Goal: Transaction & Acquisition: Obtain resource

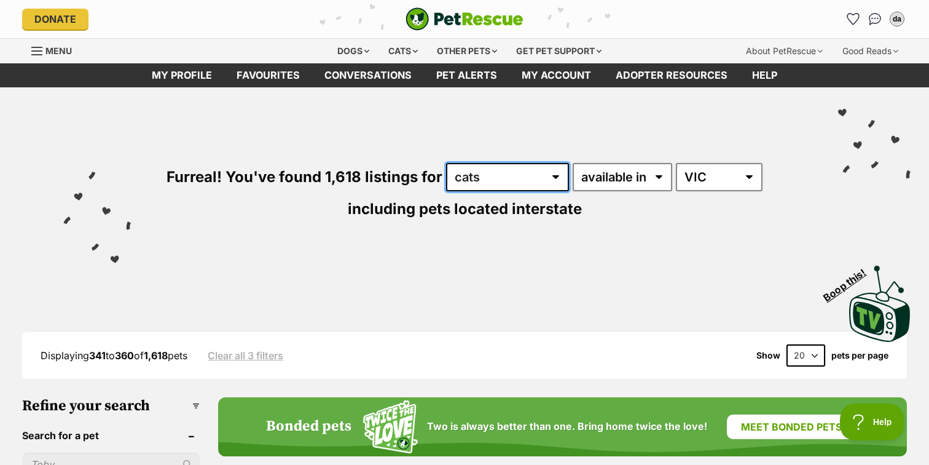
click at [531, 168] on select "any type of pet cats dogs other pets" at bounding box center [507, 177] width 123 height 28
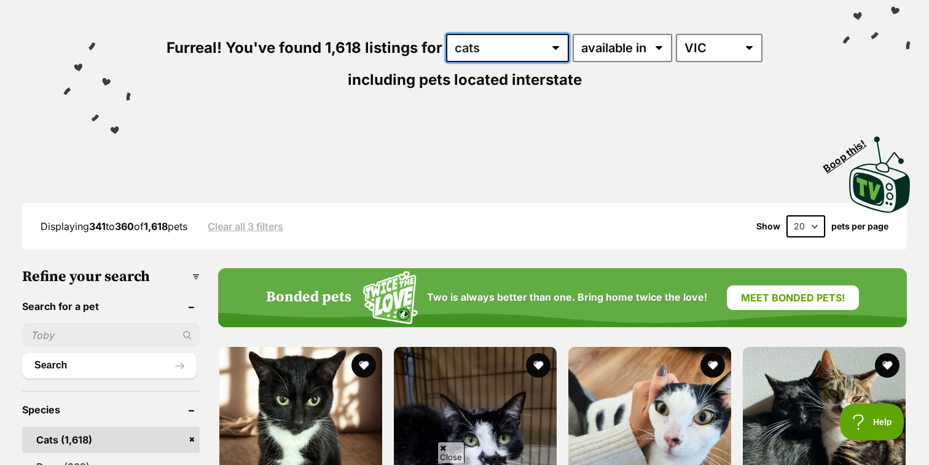
scroll to position [130, 0]
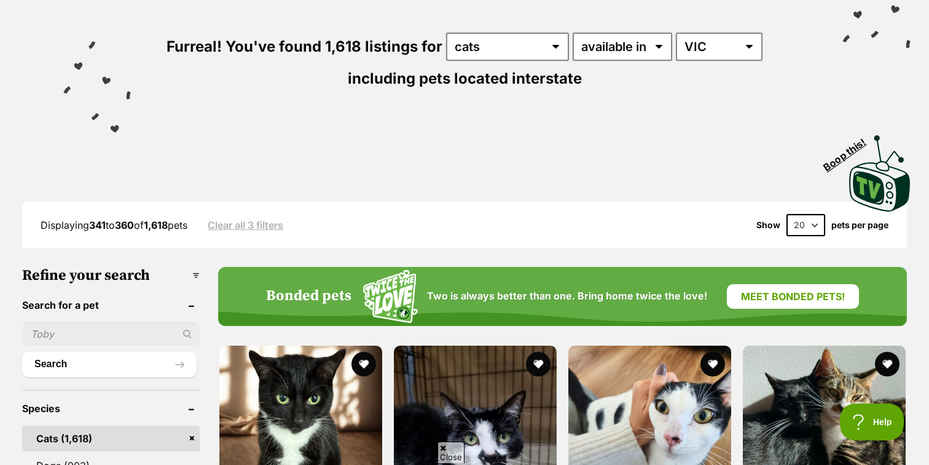
click at [807, 222] on select "20 40 60" at bounding box center [805, 225] width 39 height 22
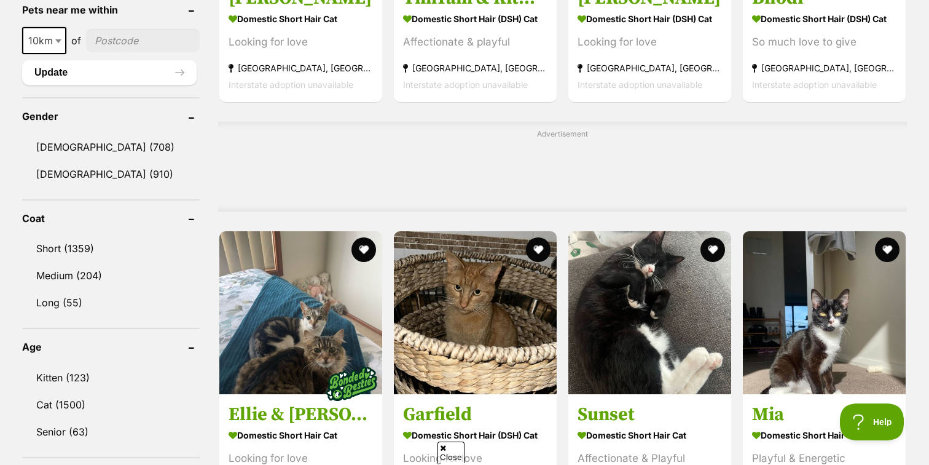
scroll to position [962, 0]
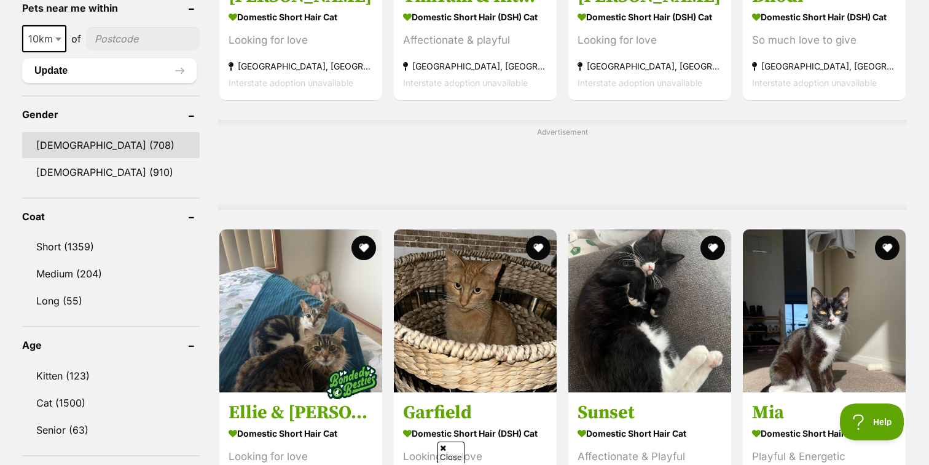
click at [111, 151] on link "Male (708)" at bounding box center [111, 145] width 178 height 26
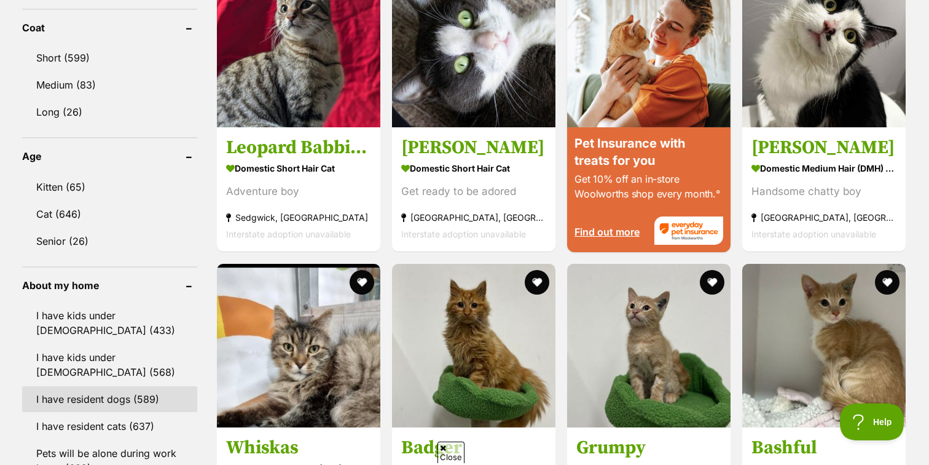
scroll to position [1182, 0]
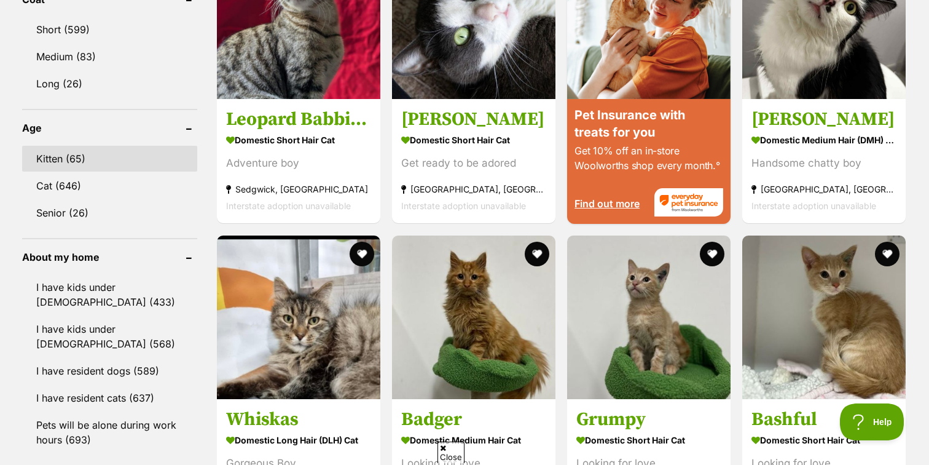
click at [100, 161] on link "Kitten (65)" at bounding box center [109, 159] width 175 height 26
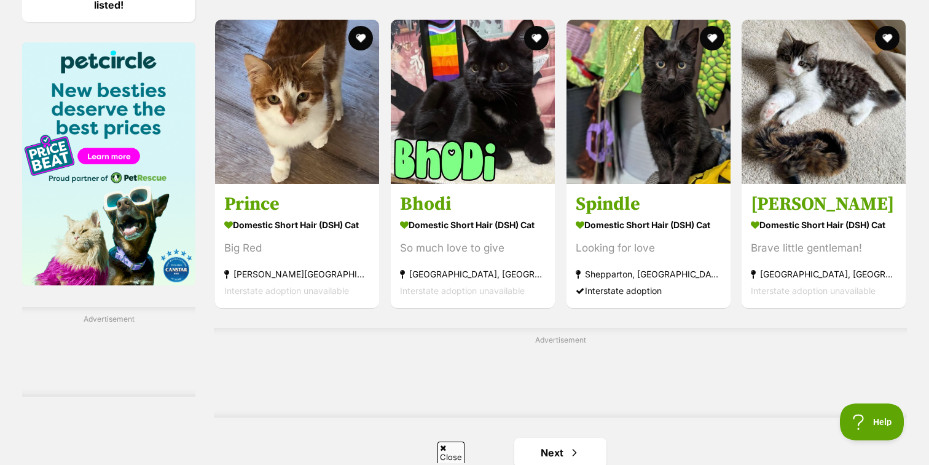
scroll to position [1838, 0]
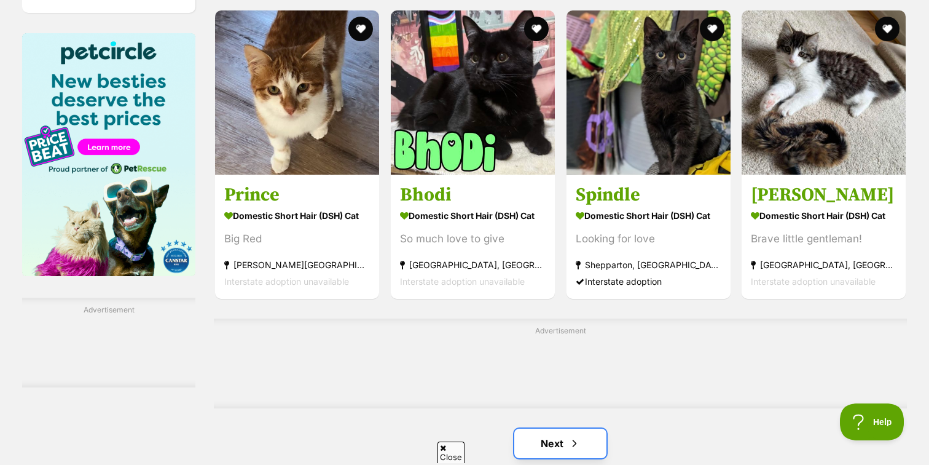
click at [552, 447] on link "Next" at bounding box center [560, 442] width 92 height 29
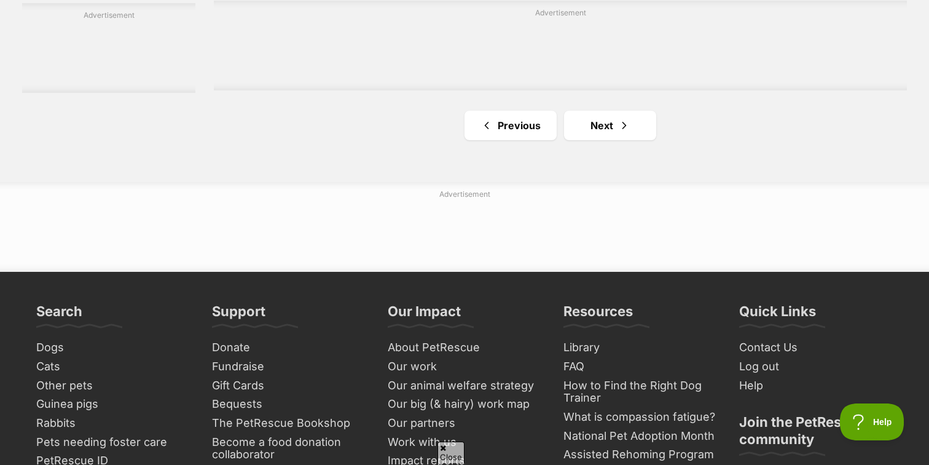
scroll to position [2165, 0]
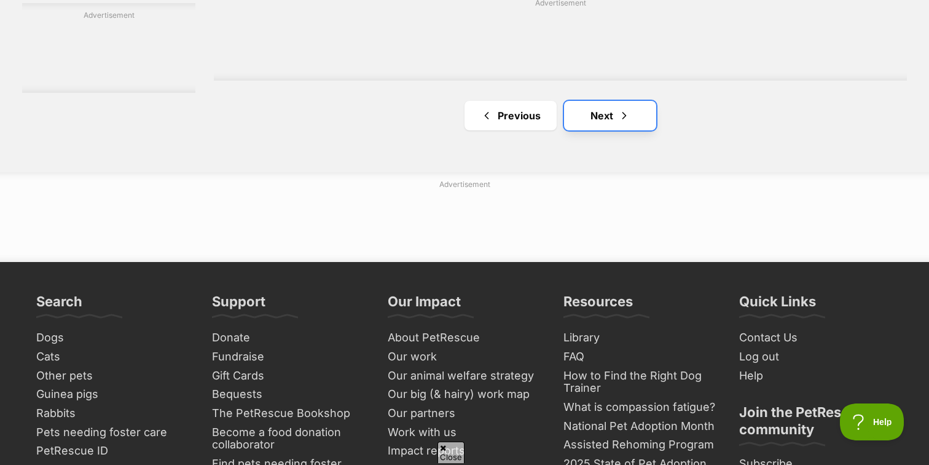
click at [633, 130] on link "Next" at bounding box center [610, 115] width 92 height 29
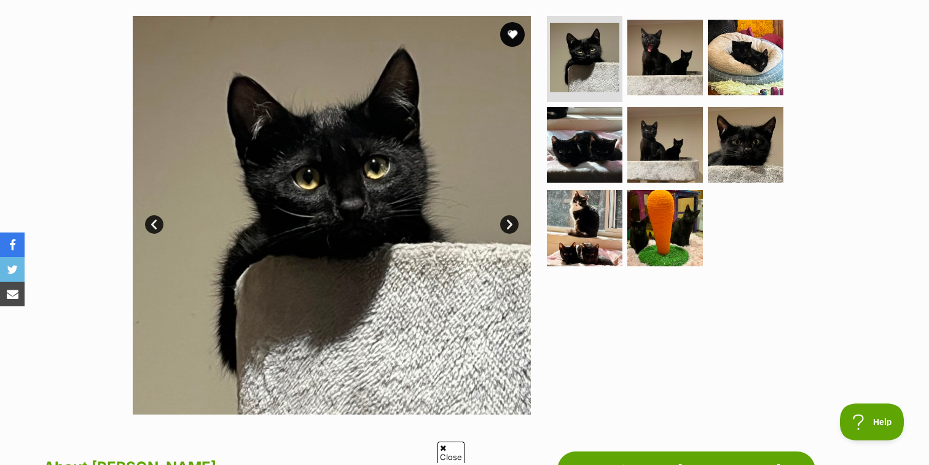
scroll to position [234, 0]
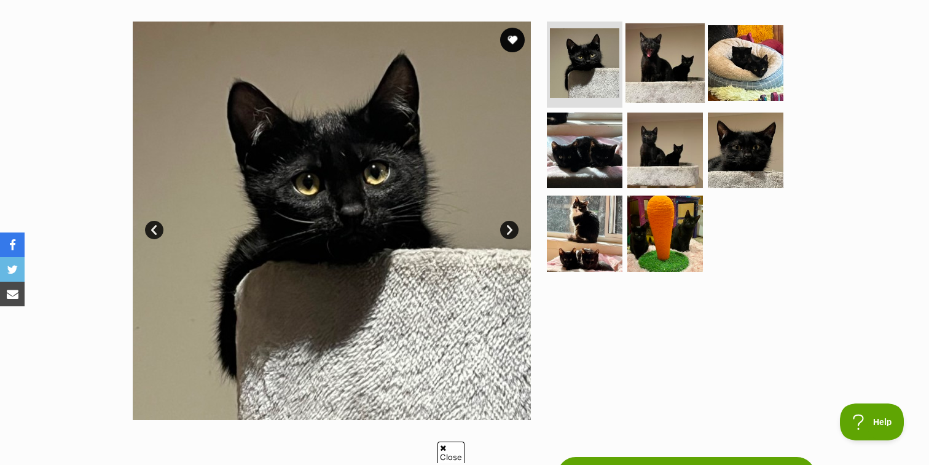
click at [686, 58] on img at bounding box center [664, 62] width 79 height 79
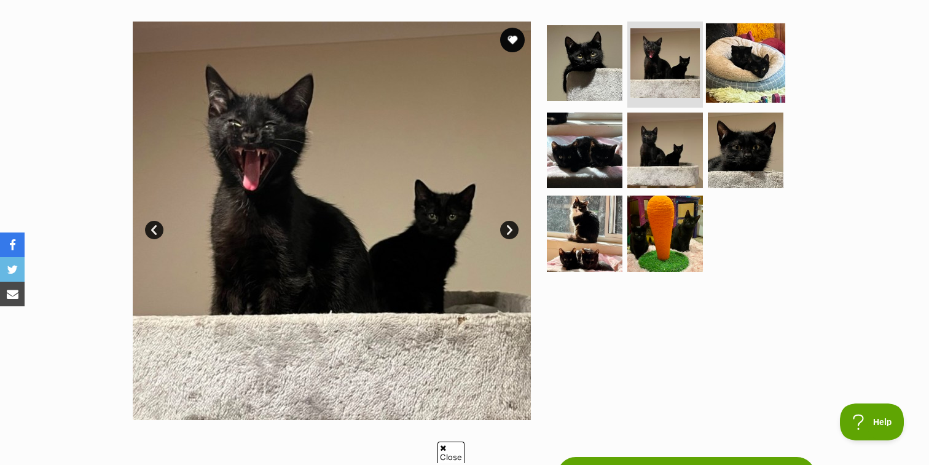
click at [734, 73] on img at bounding box center [745, 62] width 79 height 79
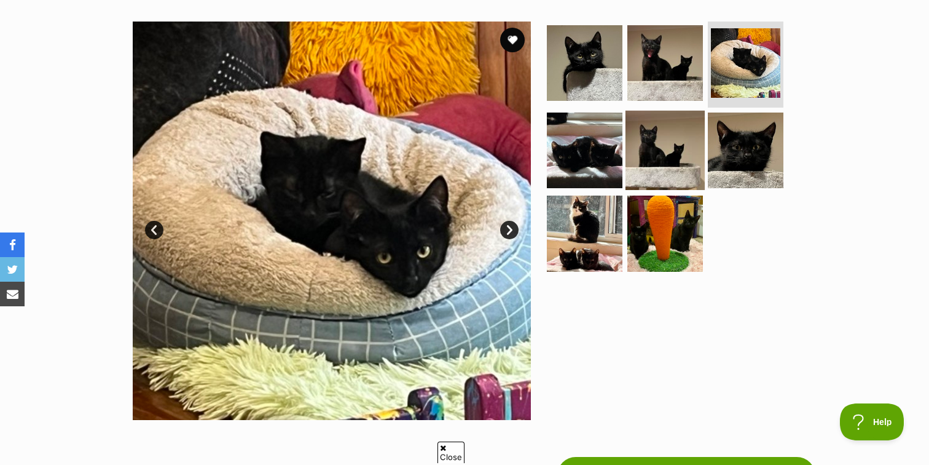
click at [667, 140] on img at bounding box center [664, 149] width 79 height 79
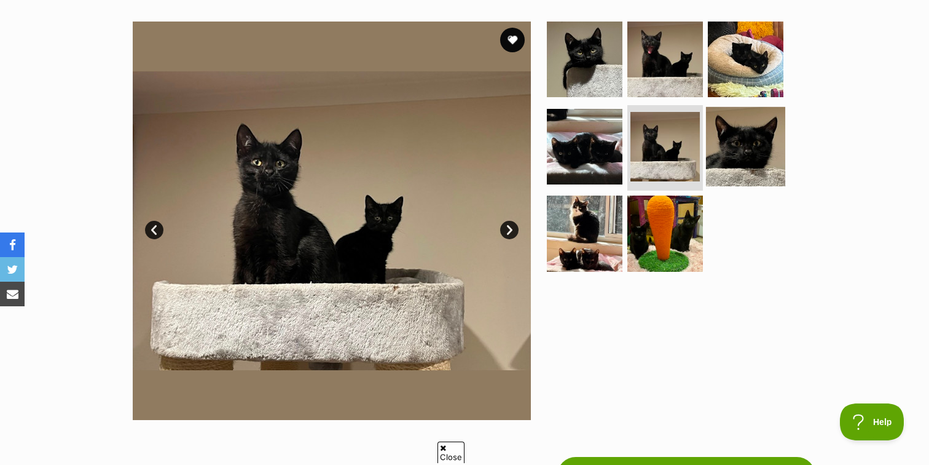
click at [737, 154] on img at bounding box center [745, 145] width 79 height 79
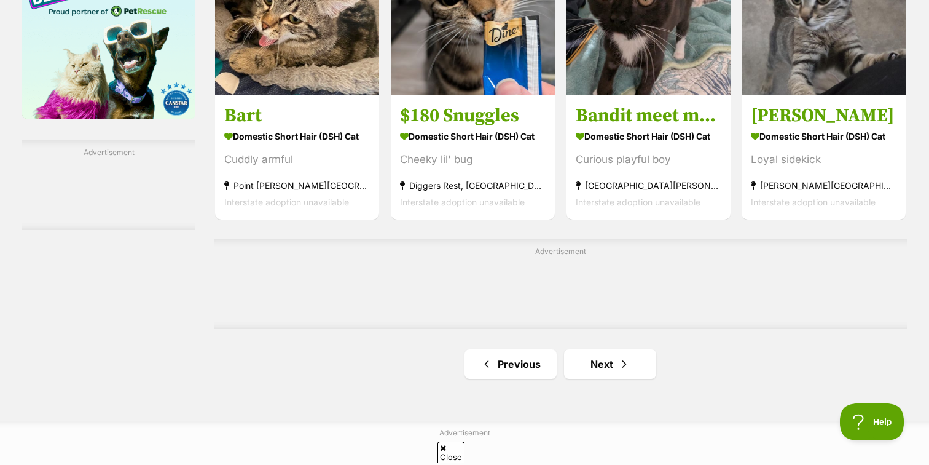
scroll to position [2013, 0]
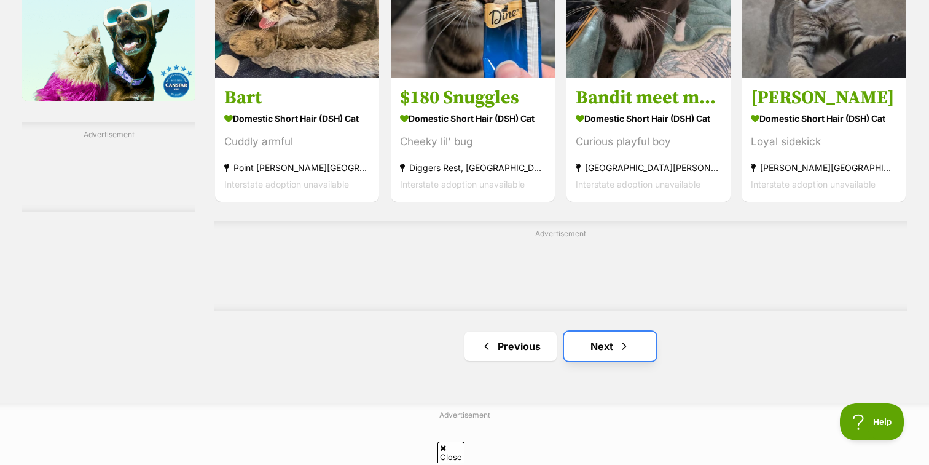
click at [600, 334] on link "Next" at bounding box center [610, 345] width 92 height 29
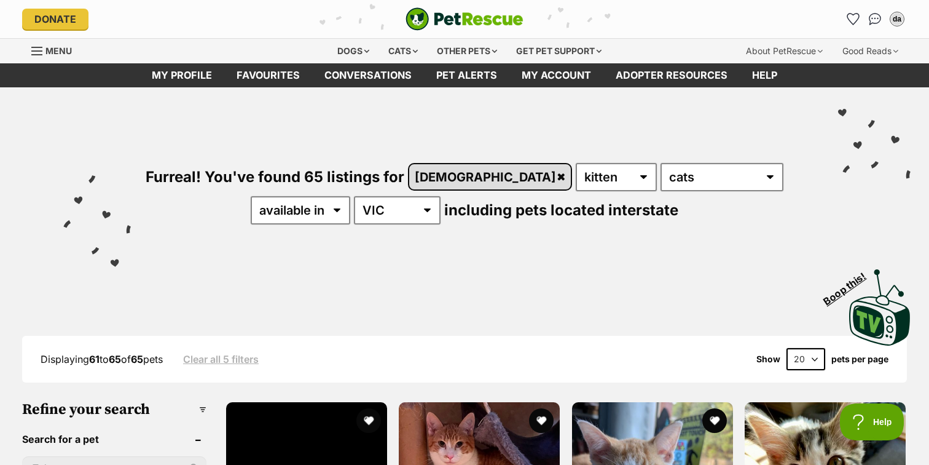
click at [451, 179] on link "[DEMOGRAPHIC_DATA]" at bounding box center [490, 176] width 162 height 25
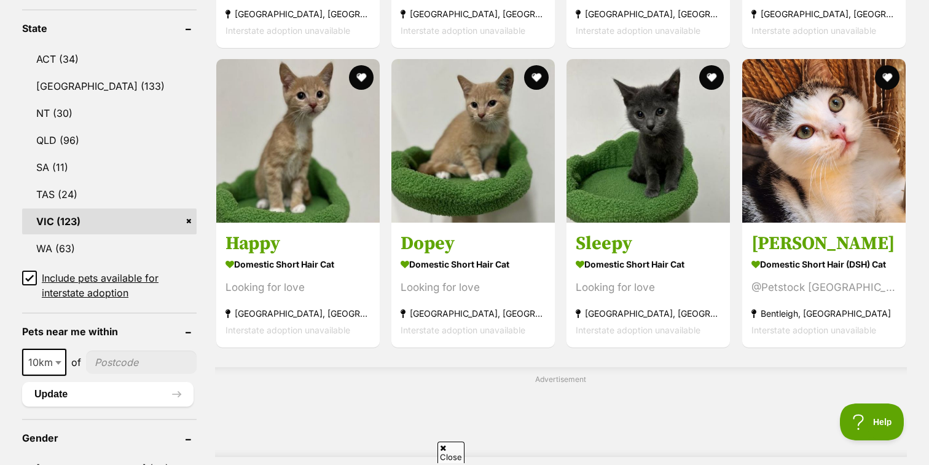
scroll to position [644, 0]
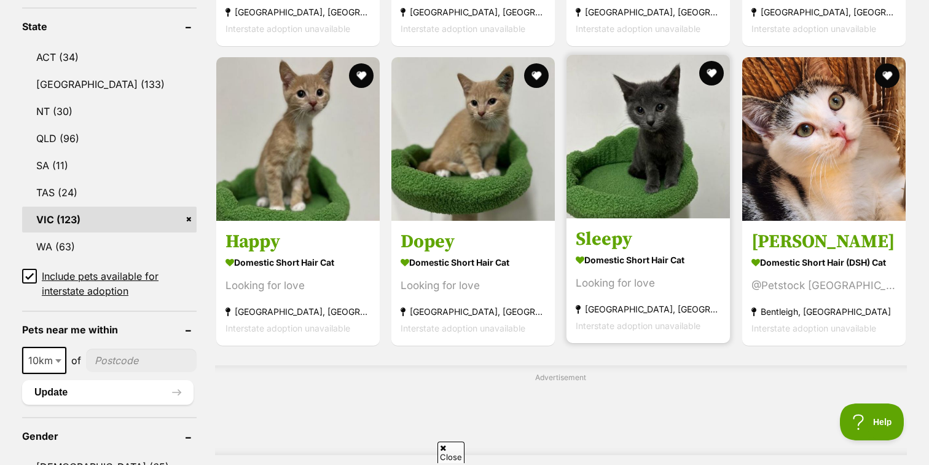
click at [617, 208] on img at bounding box center [648, 136] width 163 height 163
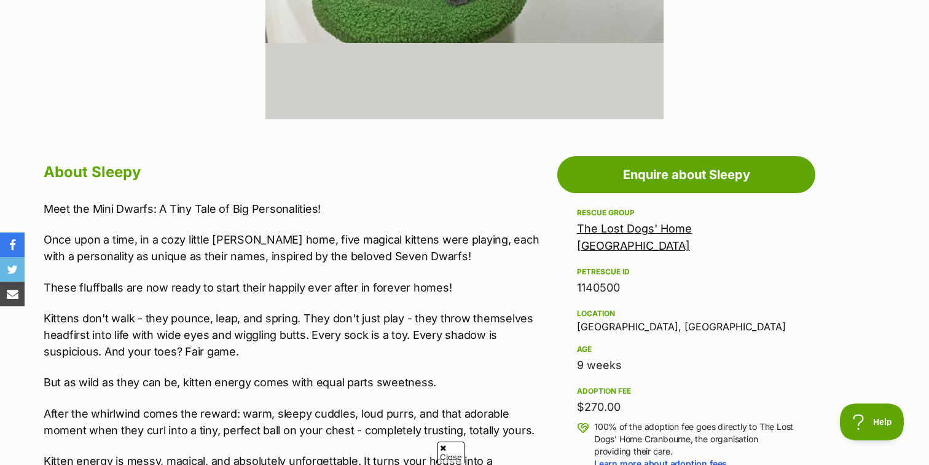
scroll to position [534, 0]
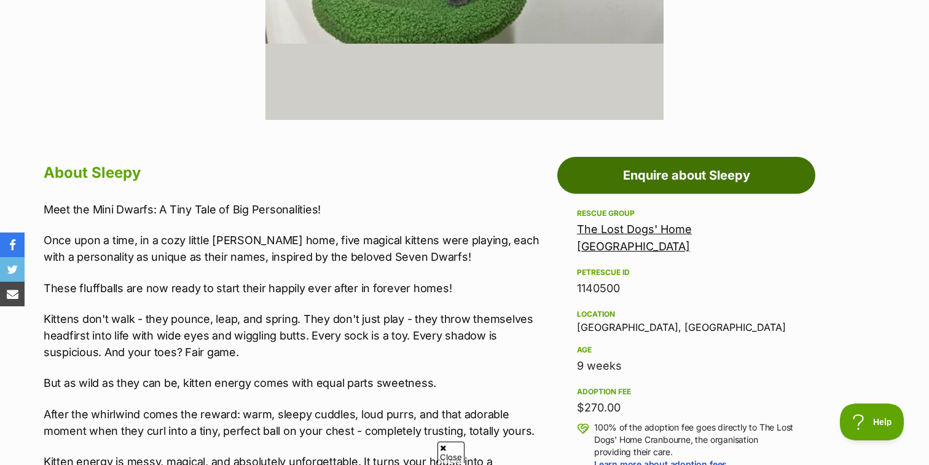
click at [655, 171] on link "Enquire about Sleepy" at bounding box center [686, 175] width 258 height 37
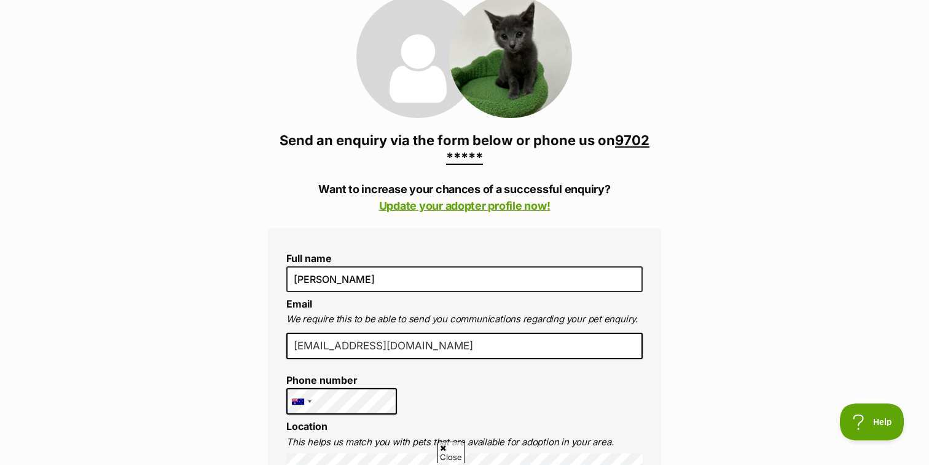
scroll to position [163, 0]
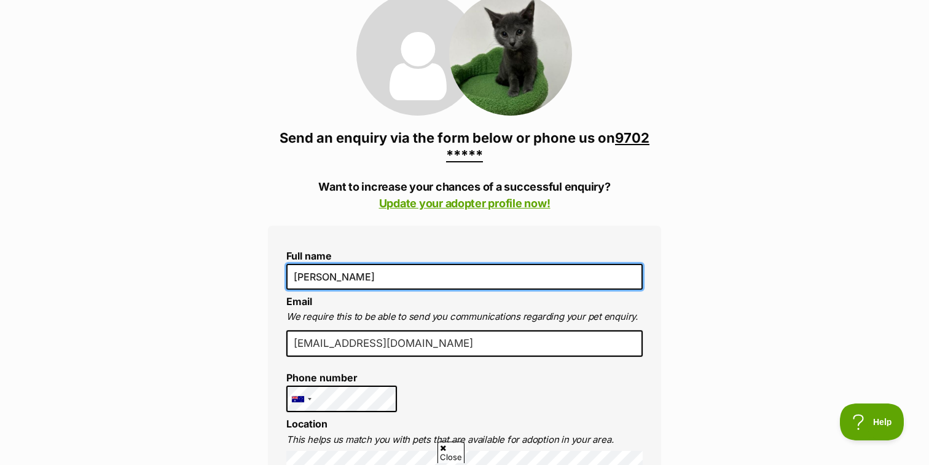
click at [299, 279] on input "dinuli amarasinghe" at bounding box center [464, 277] width 356 height 26
type input "dona amarasinghe"
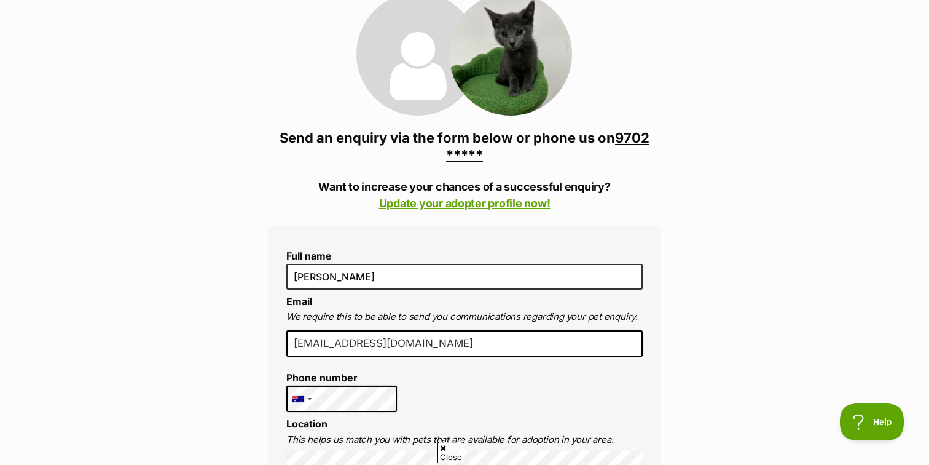
click at [416, 341] on input "aadinuli@gmail.com" at bounding box center [464, 343] width 356 height 27
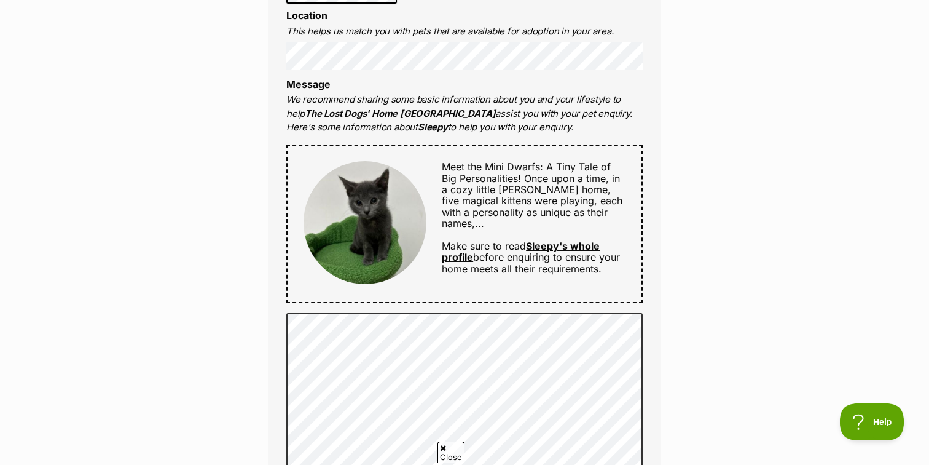
scroll to position [579, 0]
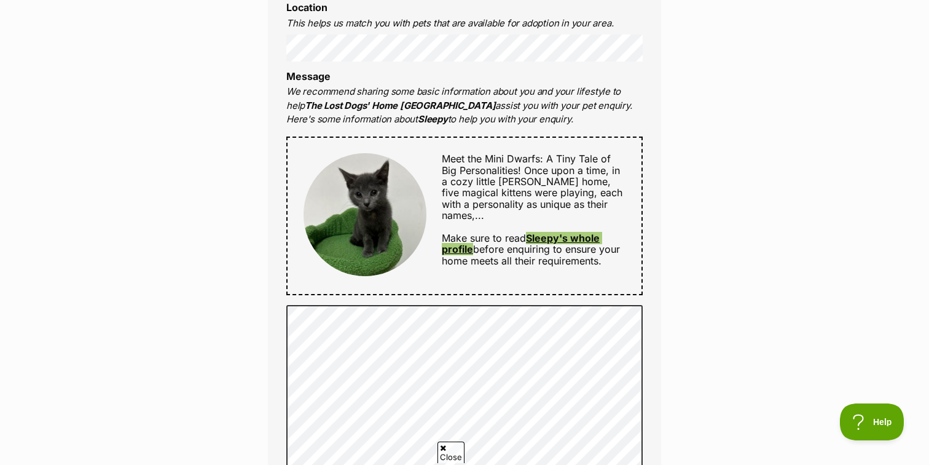
drag, startPoint x: 569, startPoint y: 226, endPoint x: 668, endPoint y: 4, distance: 243.1
click at [0, 0] on div "Enquire about Sleepy 9702 8055 Send an enquiry via the form below or phone us o…" at bounding box center [464, 312] width 929 height 1560
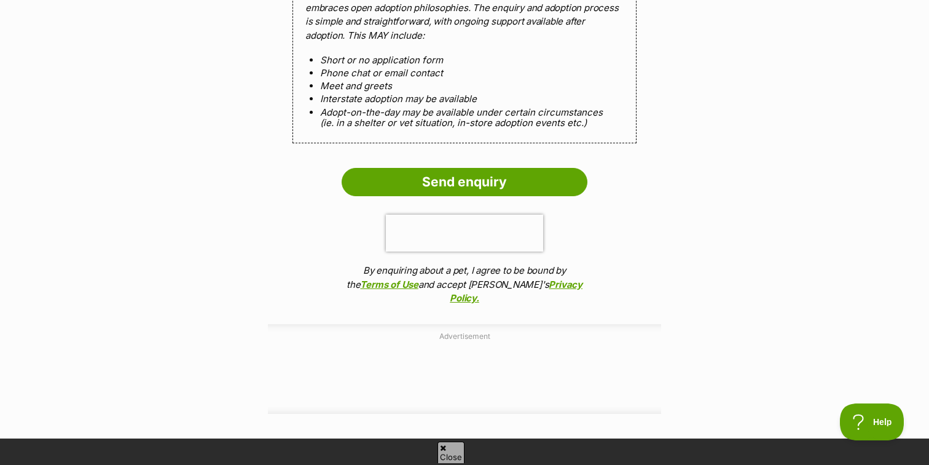
scroll to position [1339, 0]
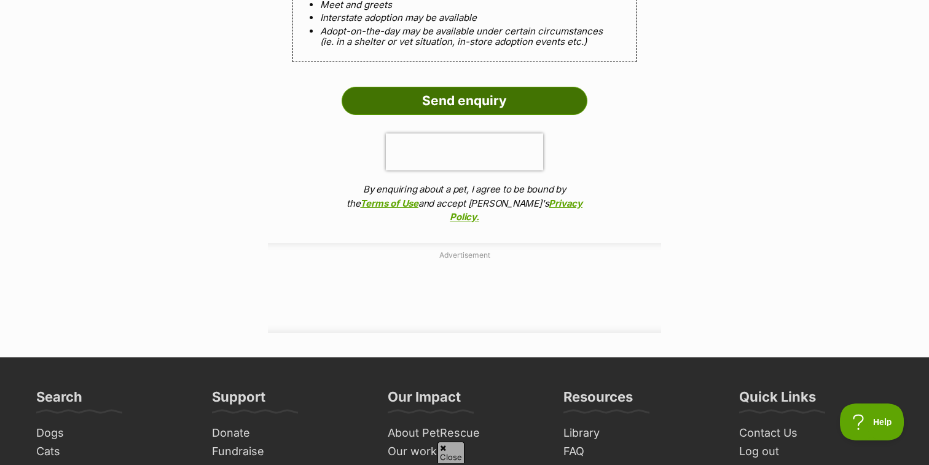
click at [496, 106] on input "Send enquiry" at bounding box center [465, 101] width 246 height 28
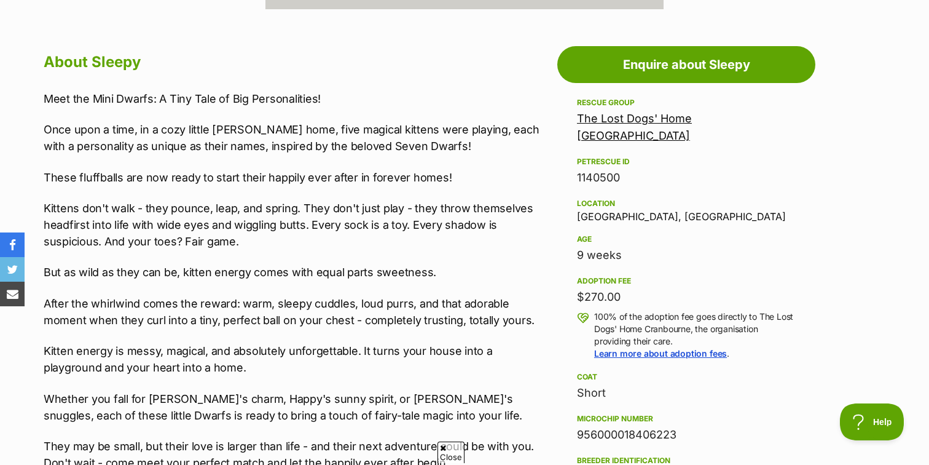
scroll to position [646, 0]
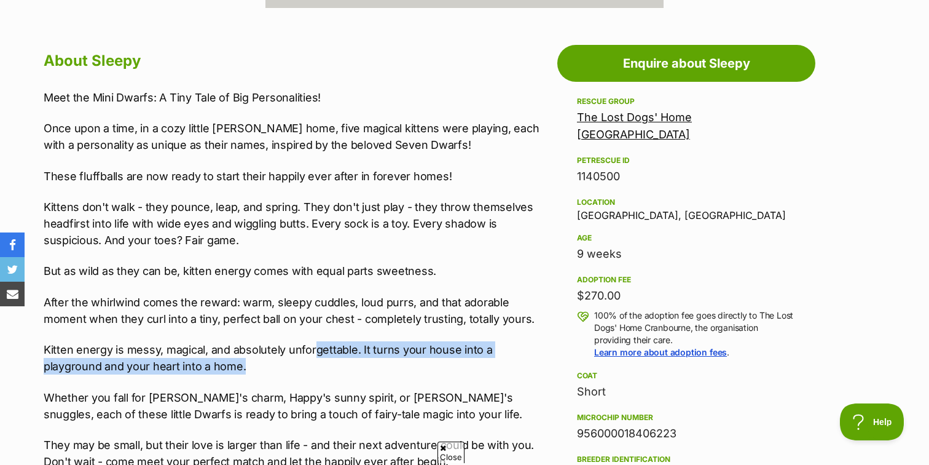
drag, startPoint x: 315, startPoint y: 368, endPoint x: 315, endPoint y: 354, distance: 14.1
click at [315, 354] on p "Kitten energy is messy, magical, and absolutely unforgettable. It turns your ho…" at bounding box center [298, 357] width 508 height 33
drag, startPoint x: 301, startPoint y: 347, endPoint x: 327, endPoint y: 360, distance: 28.9
click at [327, 360] on p "Kitten energy is messy, magical, and absolutely unforgettable. It turns your ho…" at bounding box center [298, 357] width 508 height 33
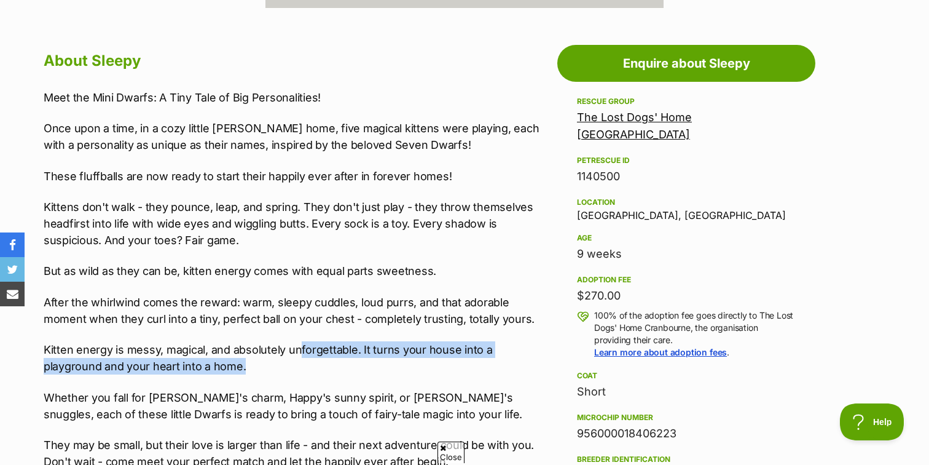
click at [327, 360] on p "Kitten energy is messy, magical, and absolutely unforgettable. It turns your ho…" at bounding box center [298, 357] width 508 height 33
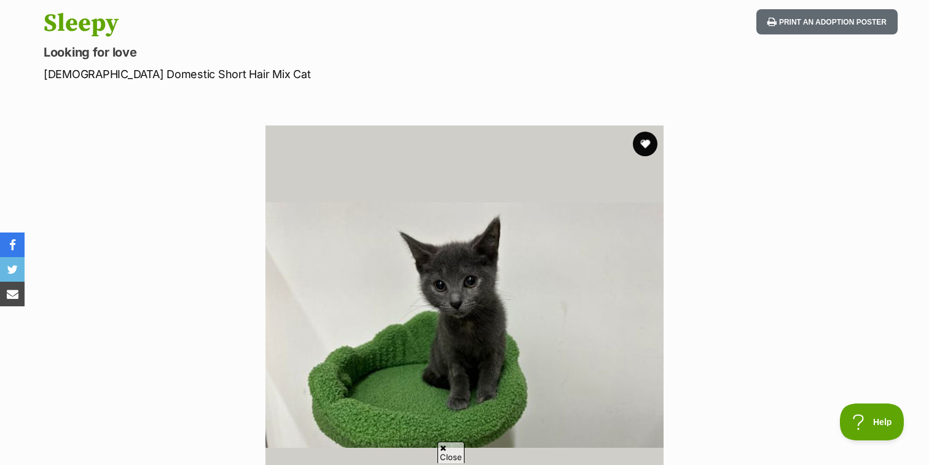
scroll to position [155, 0]
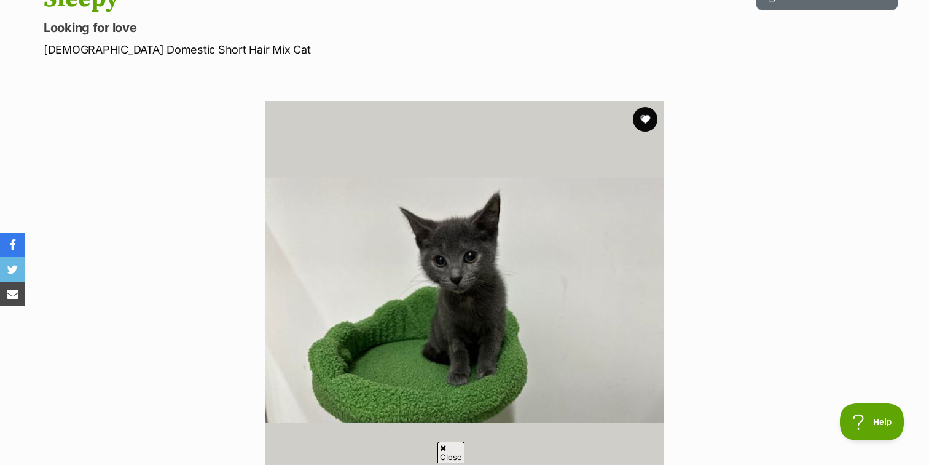
click at [788, 167] on section "Available 1 of 1 images Next Prev 1" at bounding box center [464, 290] width 700 height 417
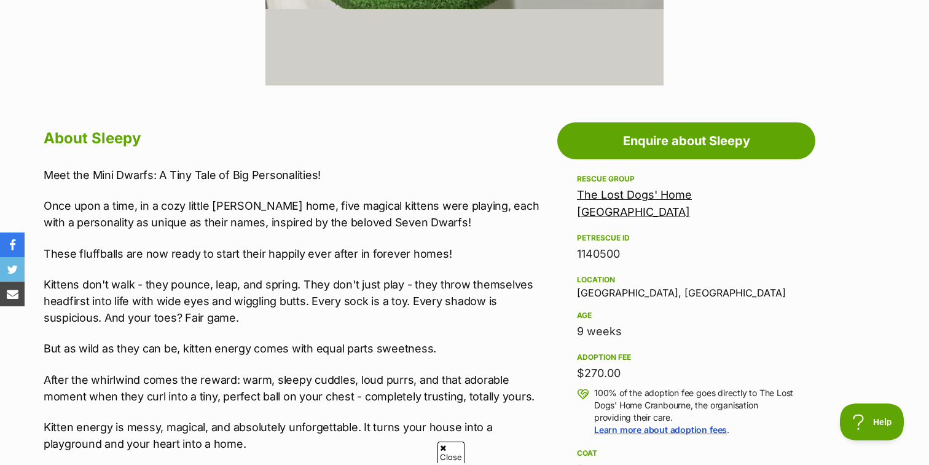
scroll to position [571, 0]
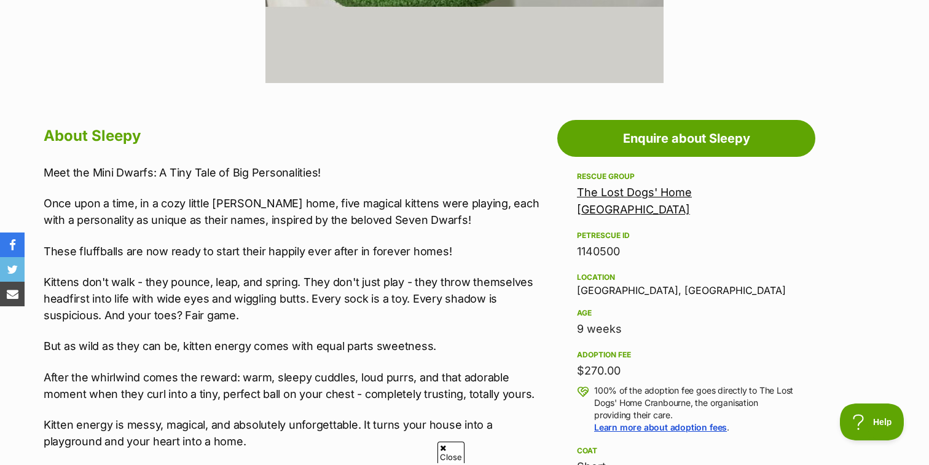
drag, startPoint x: 765, startPoint y: 302, endPoint x: 587, endPoint y: 298, distance: 177.6
click at [589, 305] on div "Age 9 weeks" at bounding box center [686, 321] width 219 height 32
click at [547, 294] on p "Kittens don't walk - they pounce, leap, and spring. They don't just play - they…" at bounding box center [298, 298] width 508 height 50
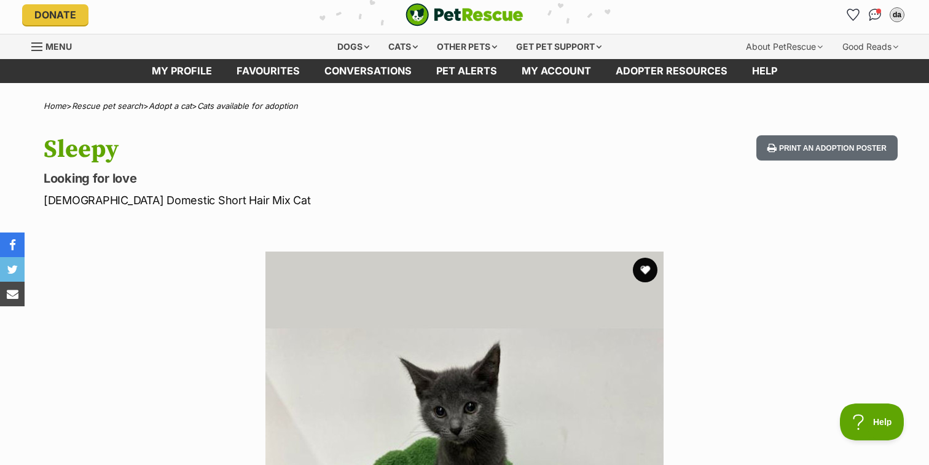
scroll to position [0, 0]
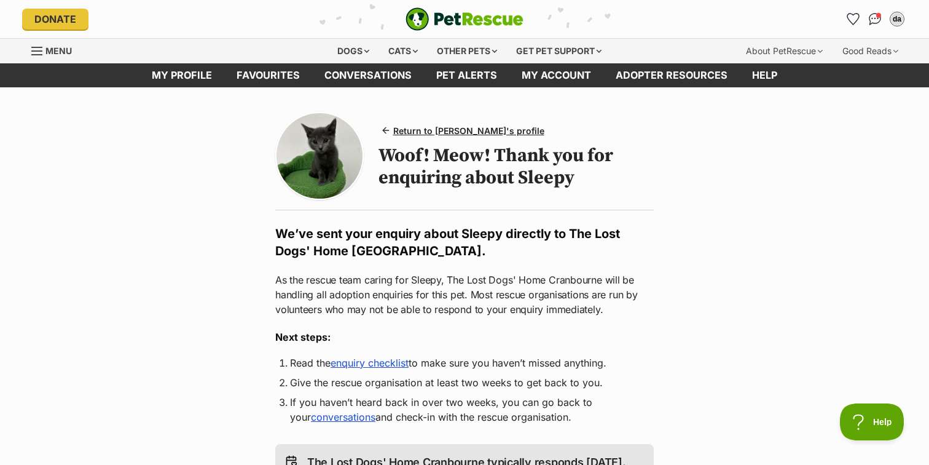
click at [375, 365] on link "enquiry checklist" at bounding box center [370, 362] width 78 height 12
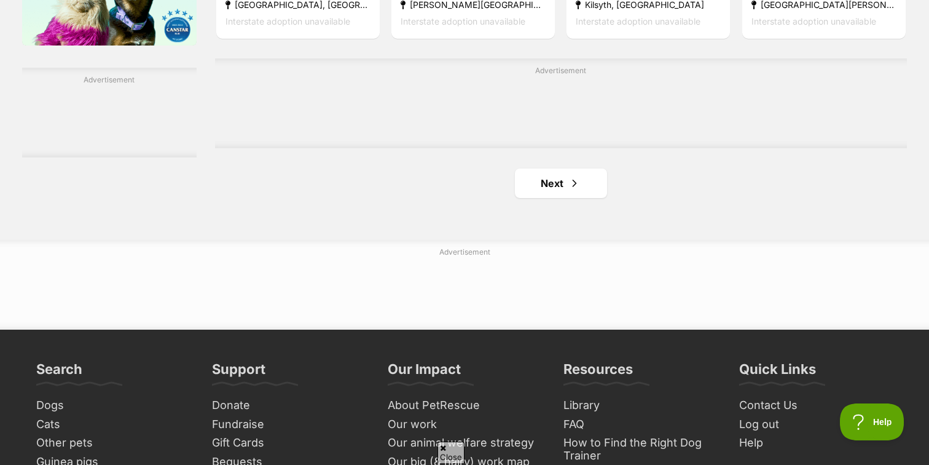
scroll to position [2097, 0]
click at [560, 189] on link "Next" at bounding box center [561, 182] width 92 height 29
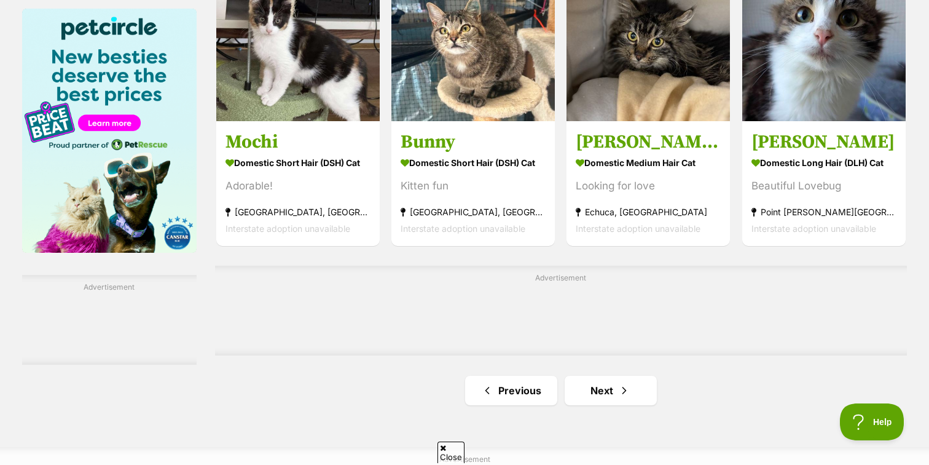
scroll to position [1891, 0]
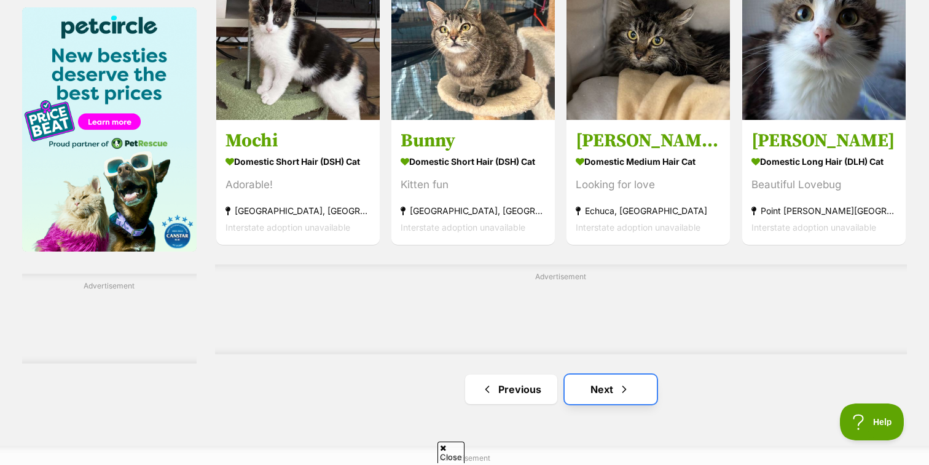
click at [592, 390] on link "Next" at bounding box center [611, 388] width 92 height 29
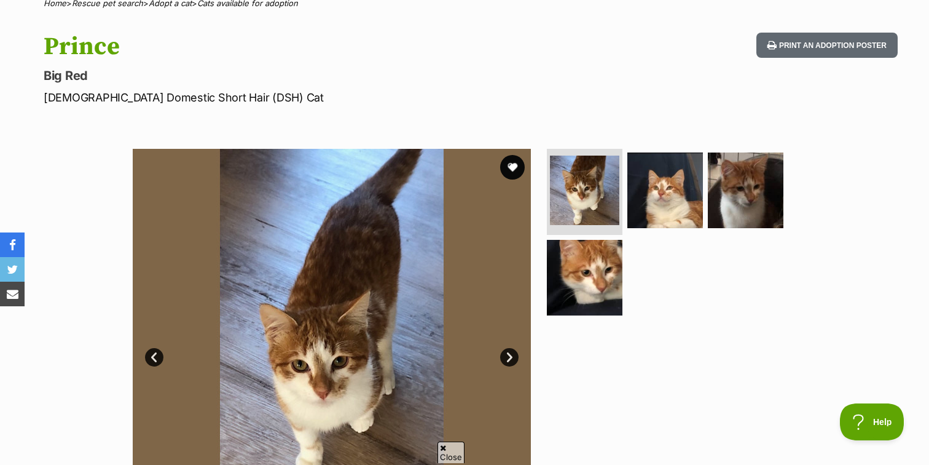
scroll to position [110, 0]
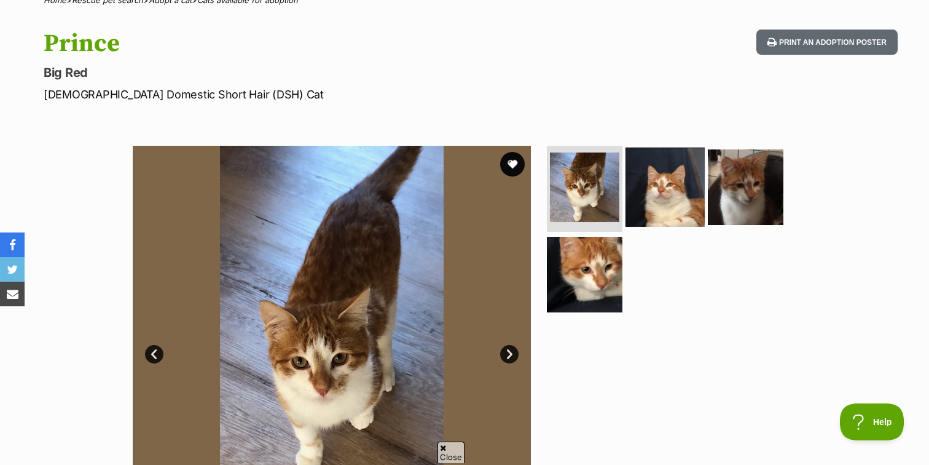
click at [632, 217] on img at bounding box center [664, 186] width 79 height 79
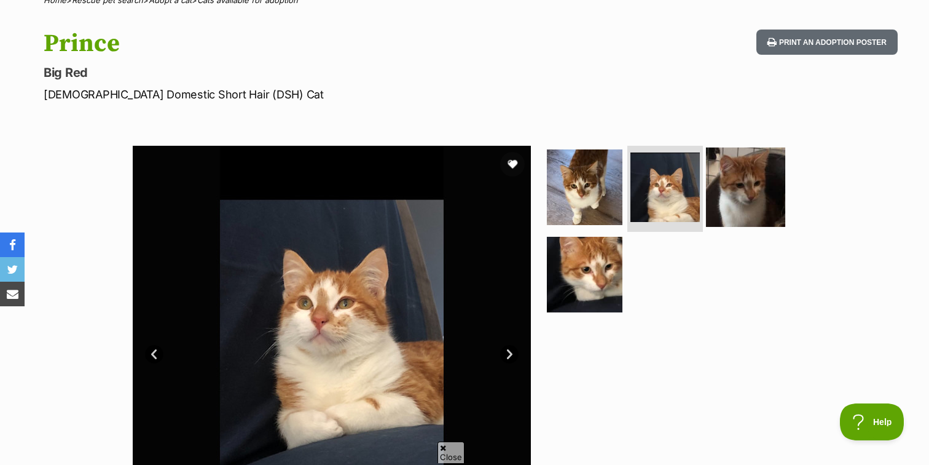
click at [747, 194] on img at bounding box center [745, 186] width 79 height 79
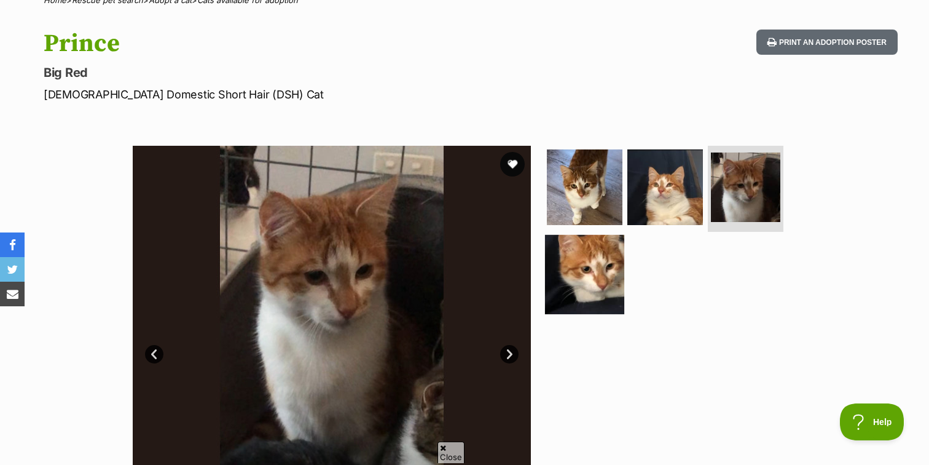
click at [602, 259] on img at bounding box center [584, 273] width 79 height 79
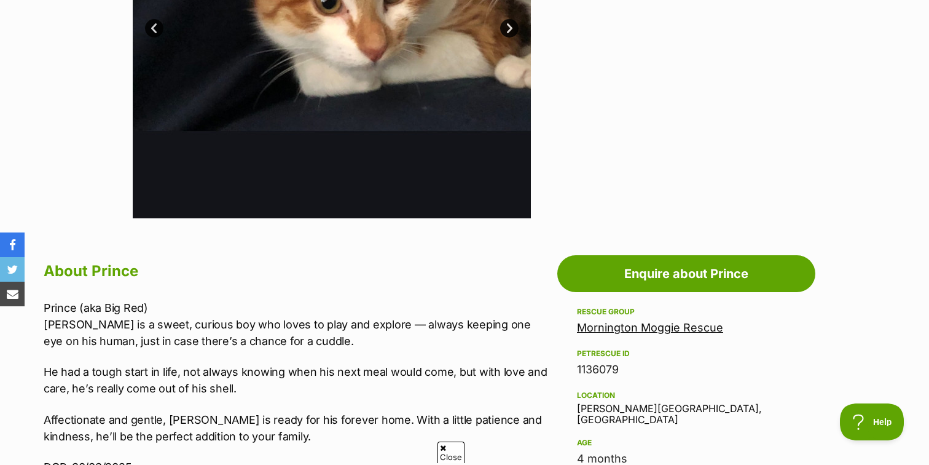
scroll to position [872, 0]
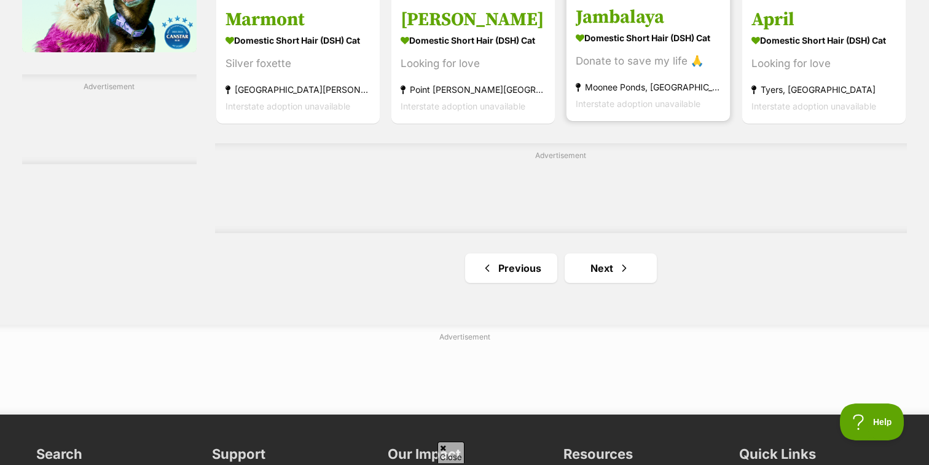
scroll to position [2112, 0]
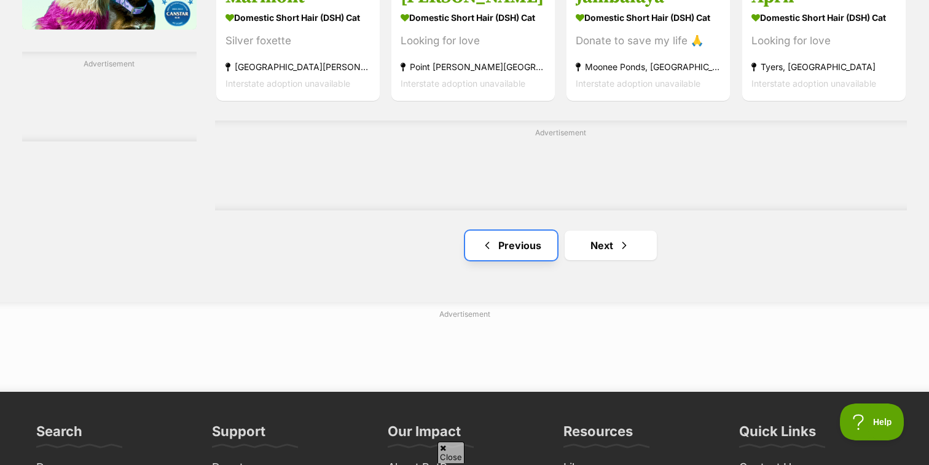
click at [518, 257] on link "Previous" at bounding box center [511, 244] width 92 height 29
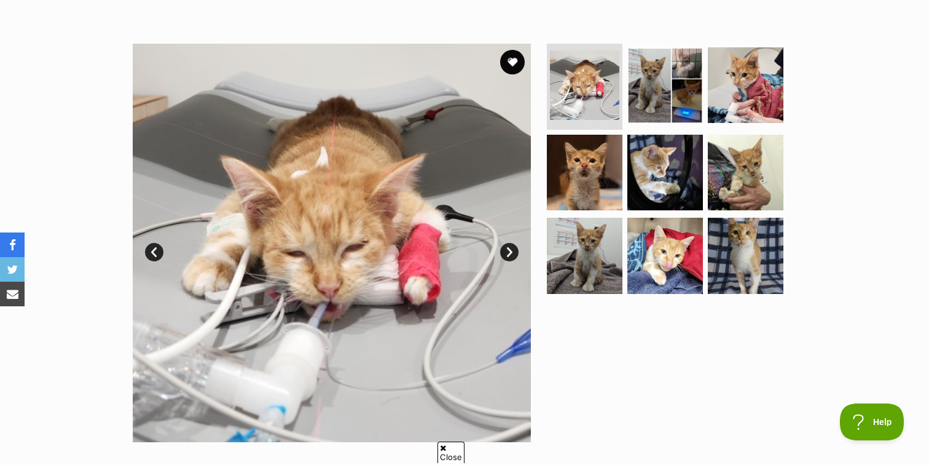
scroll to position [211, 0]
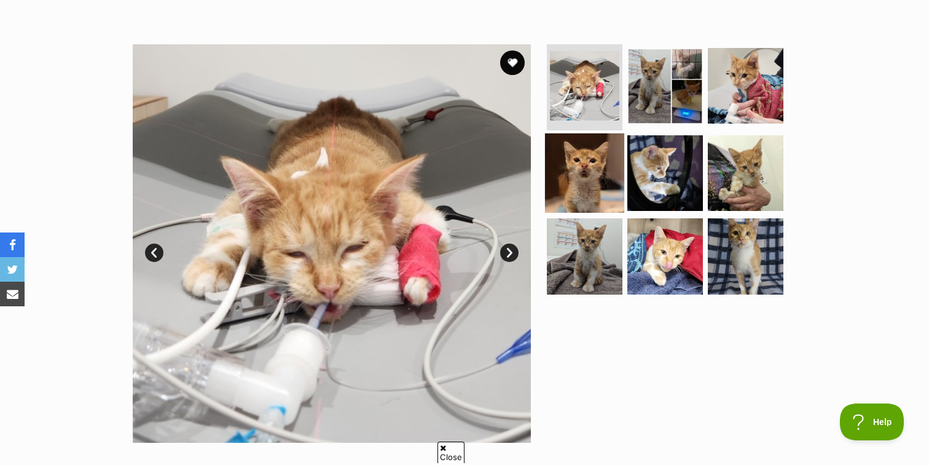
click at [607, 176] on img at bounding box center [584, 172] width 79 height 79
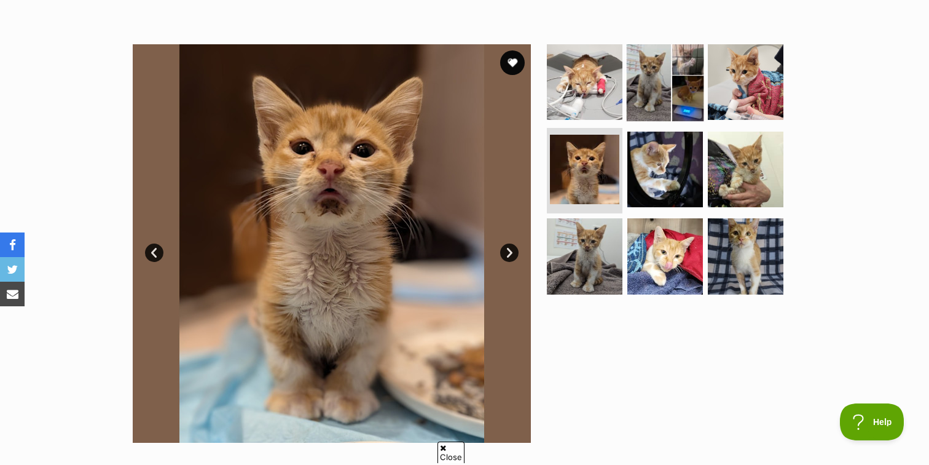
click at [643, 85] on img at bounding box center [664, 81] width 79 height 79
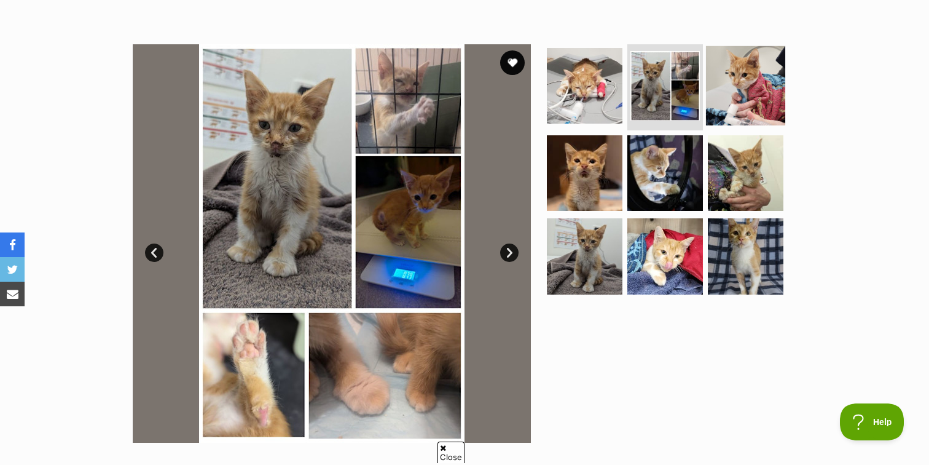
click at [737, 86] on img at bounding box center [745, 85] width 79 height 79
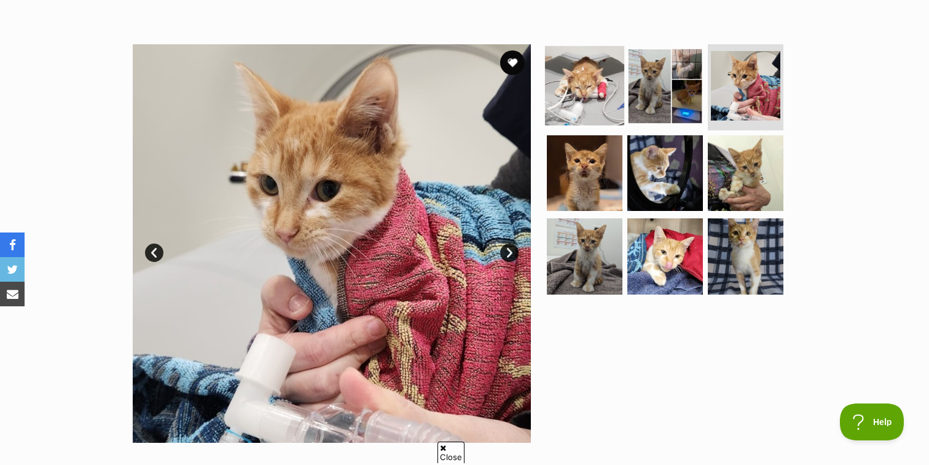
click at [596, 99] on img at bounding box center [584, 85] width 79 height 79
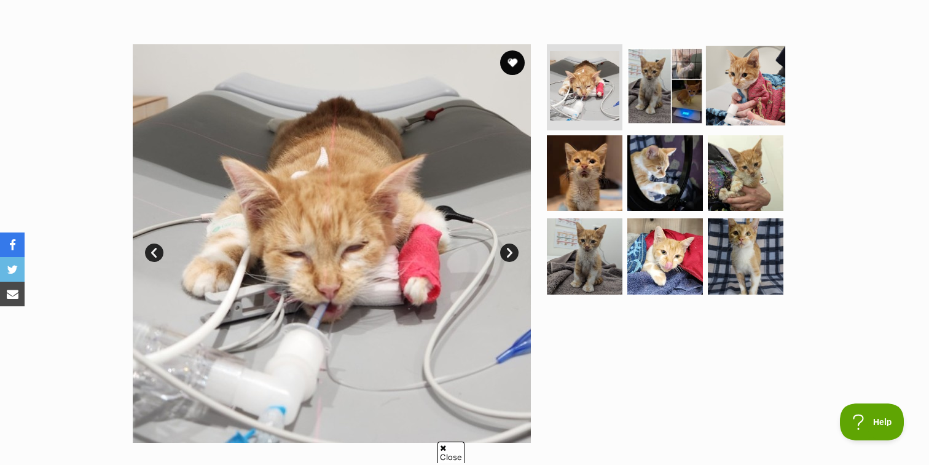
click at [759, 87] on img at bounding box center [745, 85] width 79 height 79
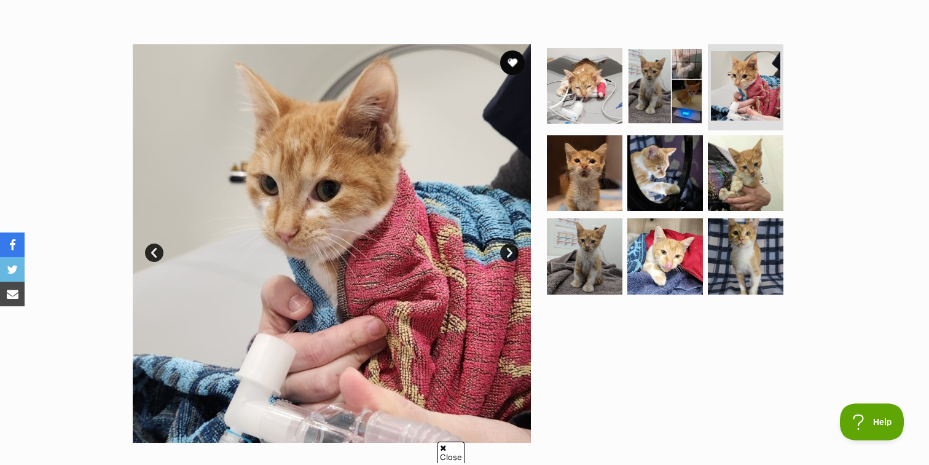
click at [896, 156] on div "Available 3 of 9 images 3 of 9 images 3 of 9 images 3 of 9 images 3 of 9 images…" at bounding box center [464, 234] width 929 height 417
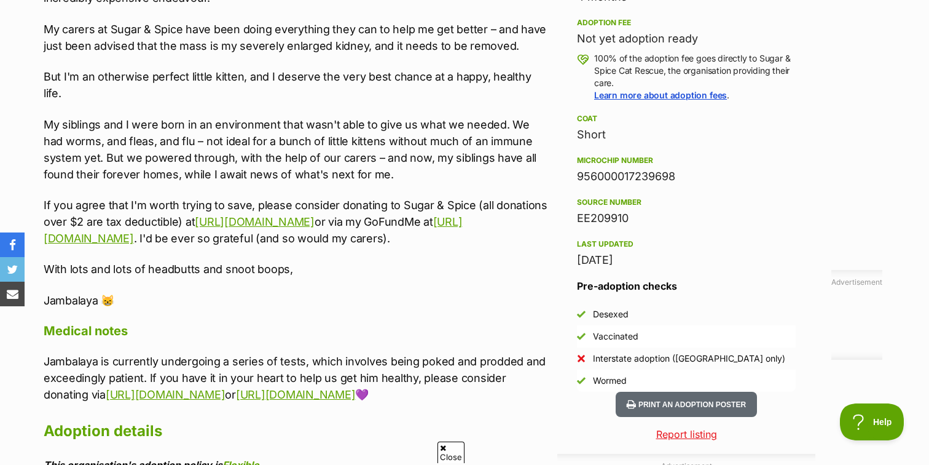
scroll to position [886, 0]
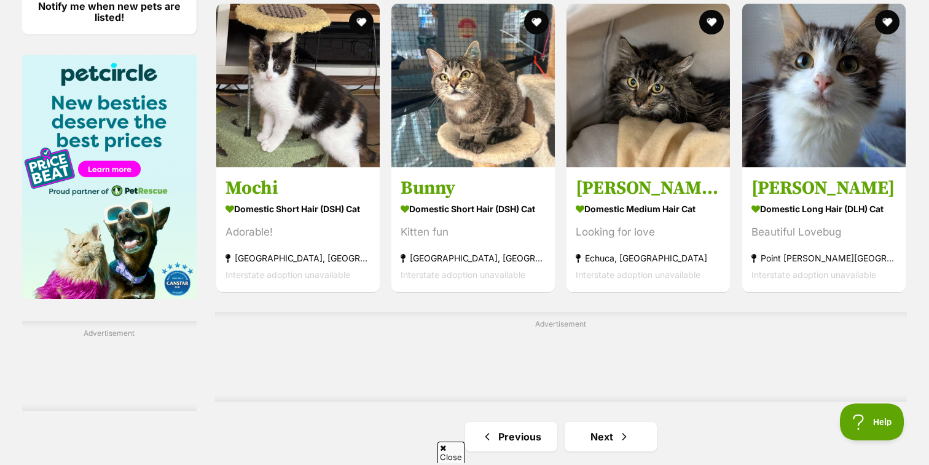
scroll to position [1836, 0]
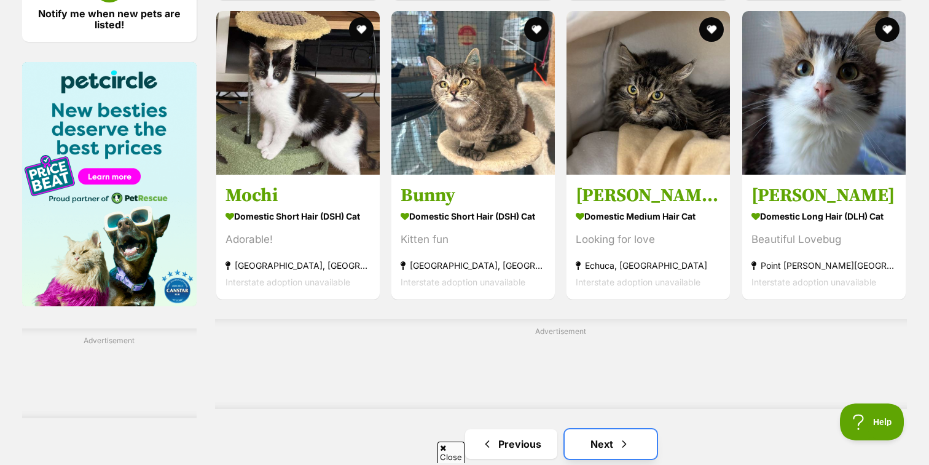
click at [600, 442] on link "Next" at bounding box center [611, 443] width 92 height 29
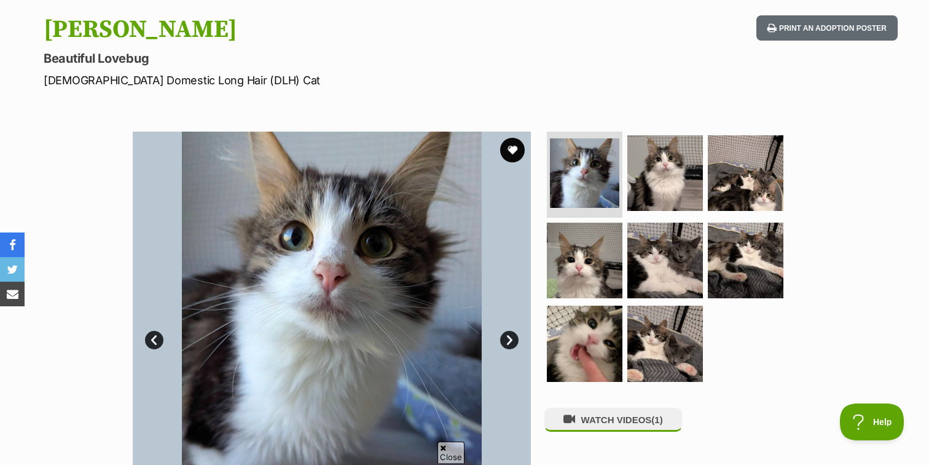
scroll to position [137, 0]
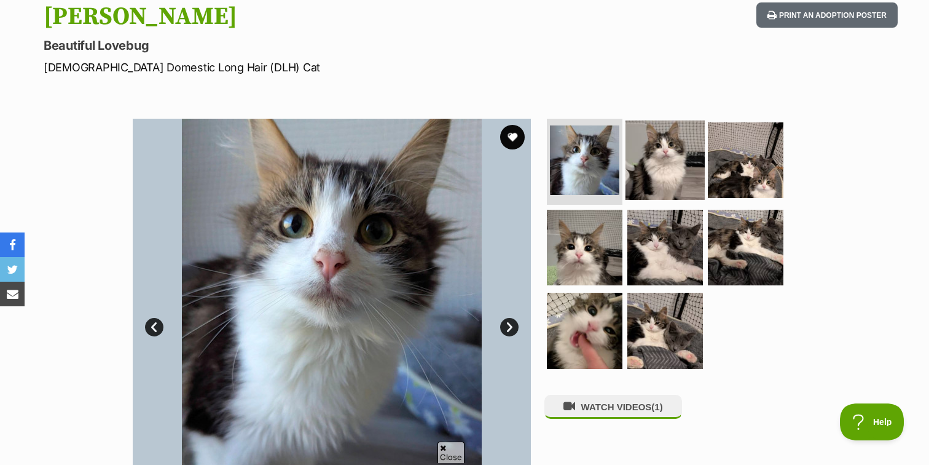
click at [669, 181] on img at bounding box center [664, 159] width 79 height 79
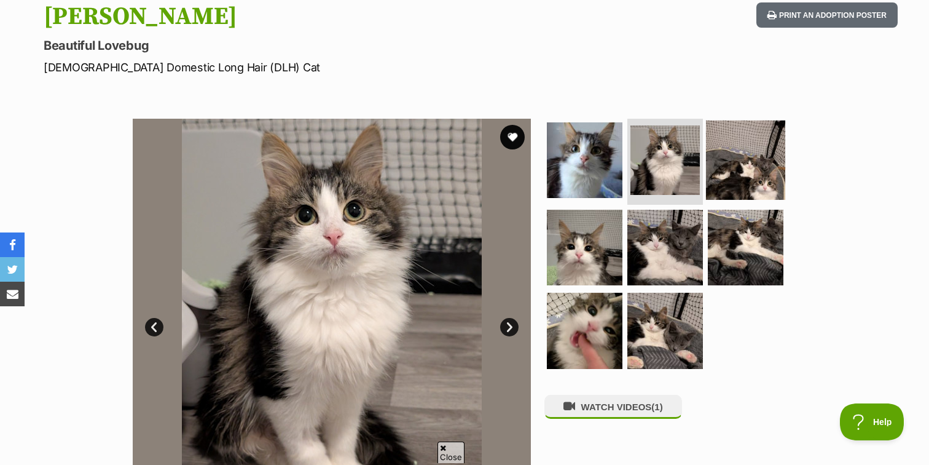
click at [727, 175] on img at bounding box center [745, 159] width 79 height 79
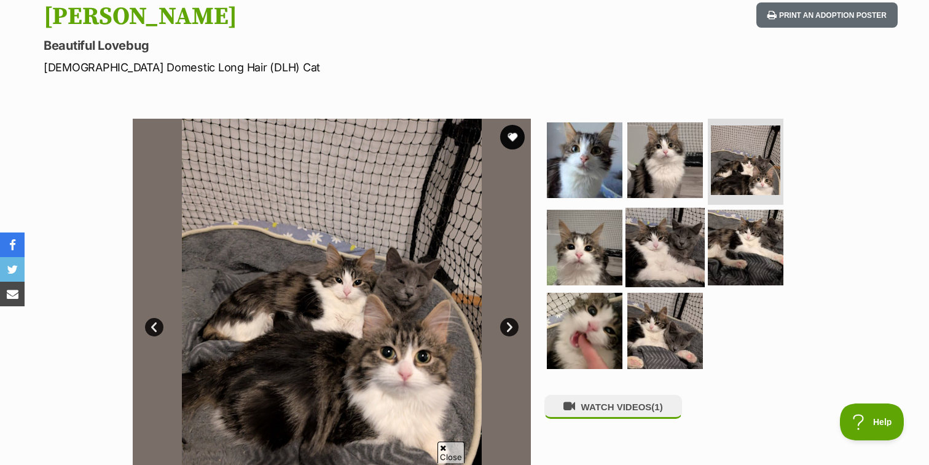
click at [661, 253] on img at bounding box center [664, 246] width 79 height 79
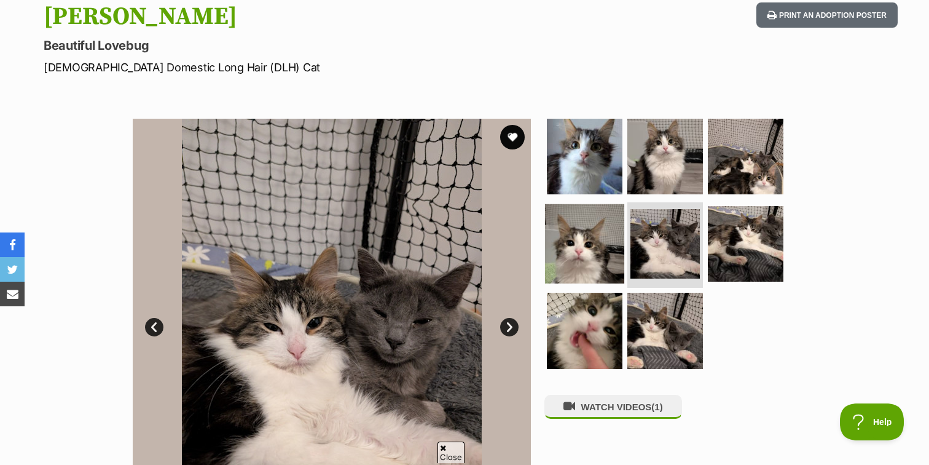
click at [595, 250] on img at bounding box center [584, 242] width 79 height 79
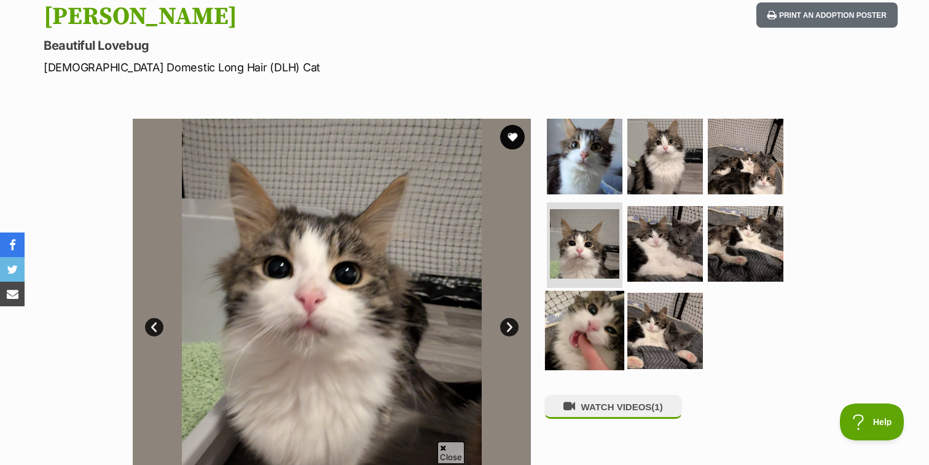
click at [583, 330] on img at bounding box center [584, 330] width 79 height 79
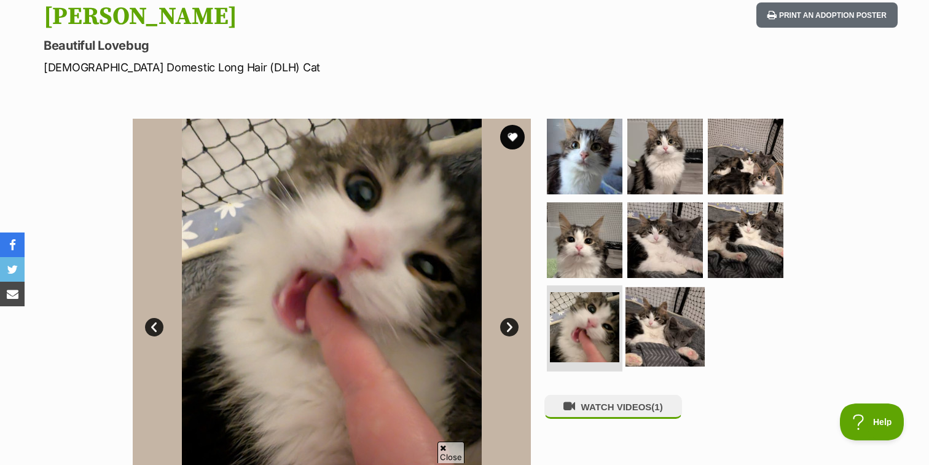
click at [657, 332] on img at bounding box center [664, 326] width 79 height 79
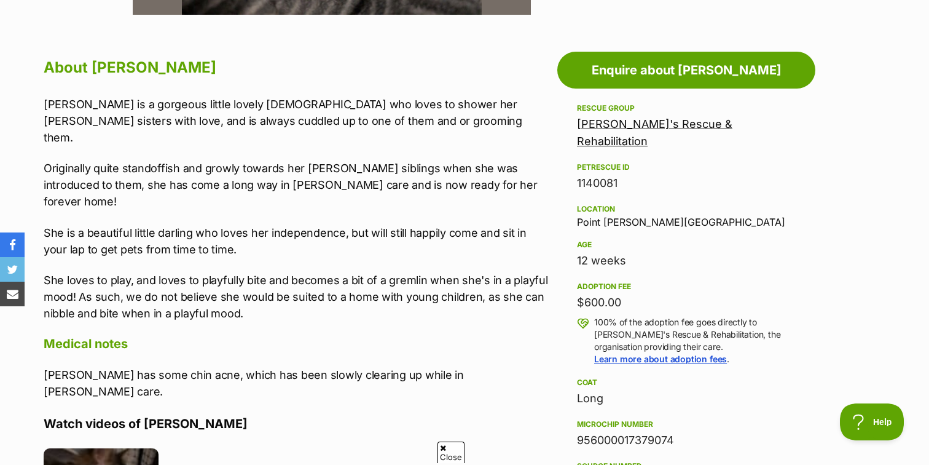
scroll to position [646, 0]
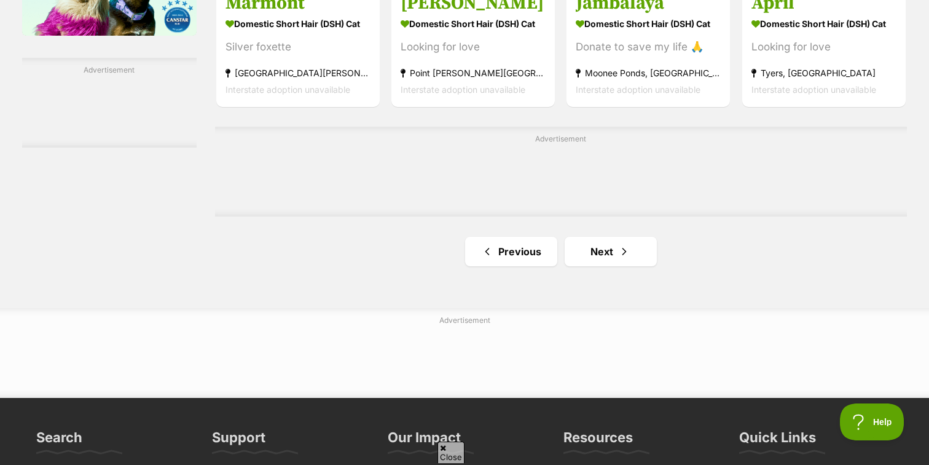
scroll to position [2104, 0]
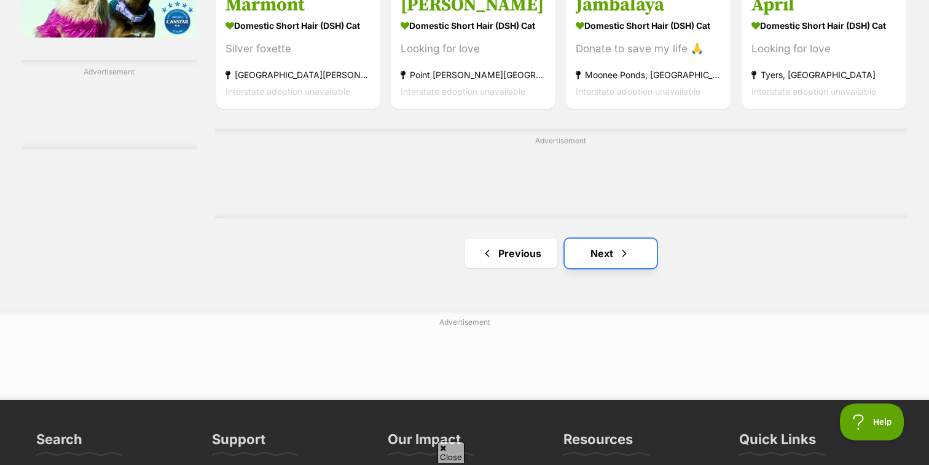
click at [618, 256] on span "Next page" at bounding box center [624, 253] width 12 height 15
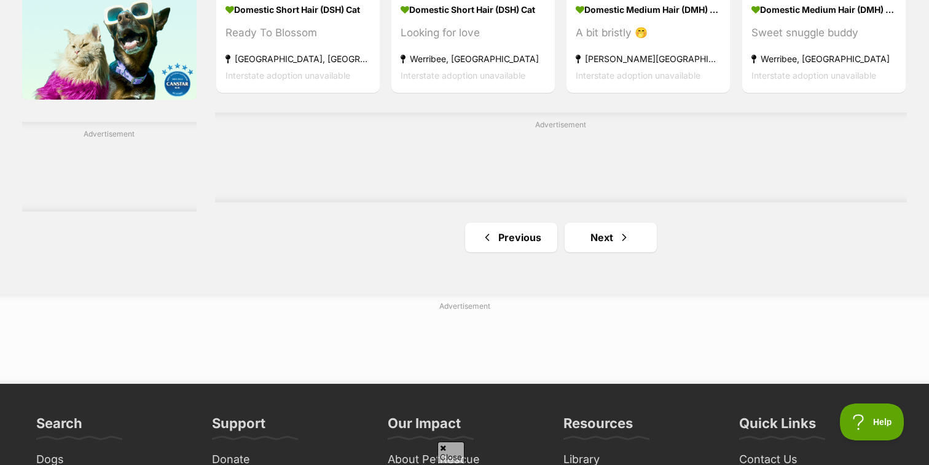
scroll to position [2047, 0]
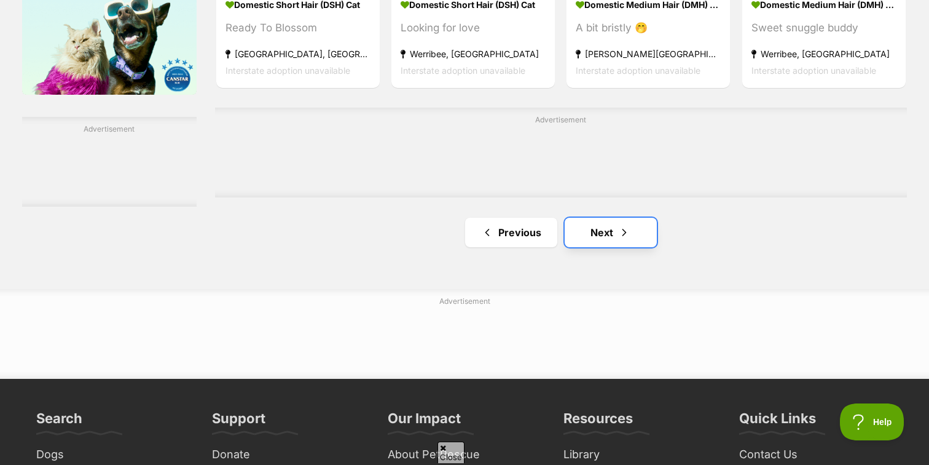
click at [609, 247] on link "Next" at bounding box center [611, 232] width 92 height 29
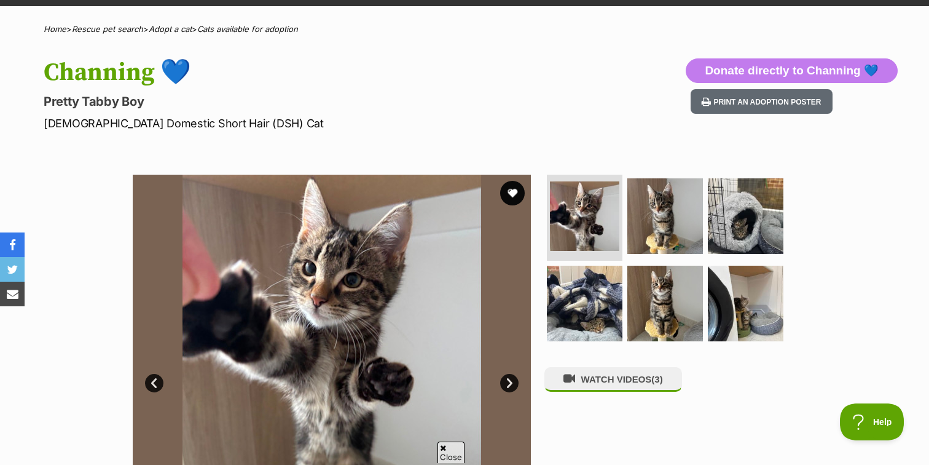
scroll to position [123, 0]
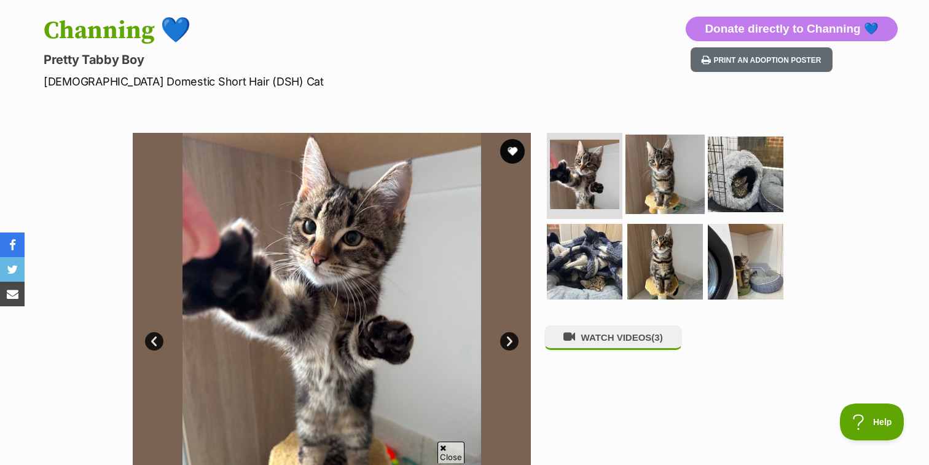
click at [639, 184] on img at bounding box center [664, 174] width 79 height 79
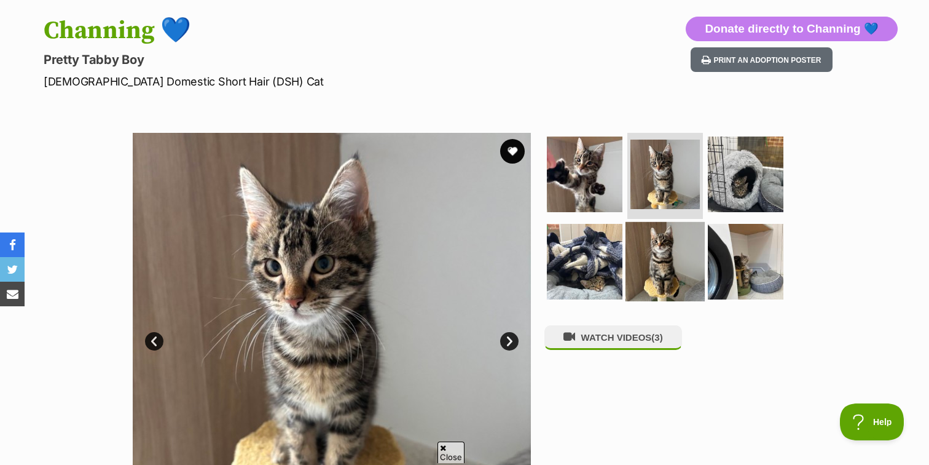
click at [657, 248] on img at bounding box center [664, 260] width 79 height 79
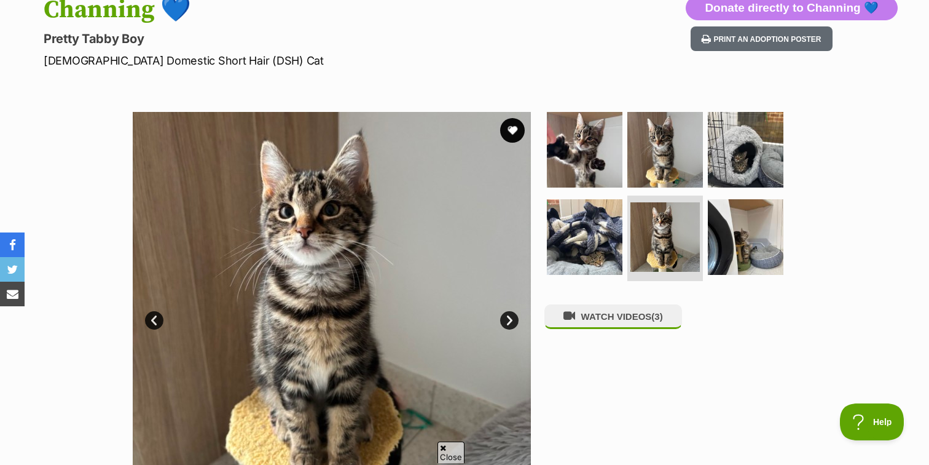
scroll to position [0, 0]
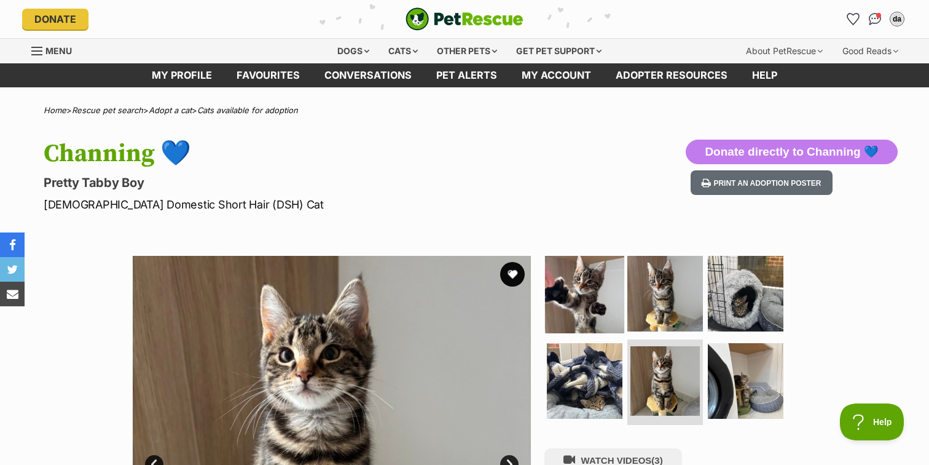
click at [591, 303] on img at bounding box center [584, 293] width 79 height 79
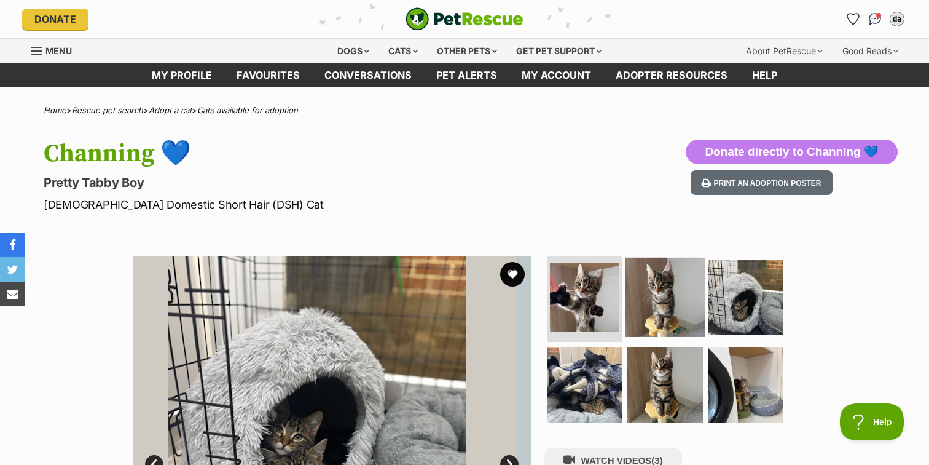
click at [669, 312] on img at bounding box center [664, 296] width 79 height 79
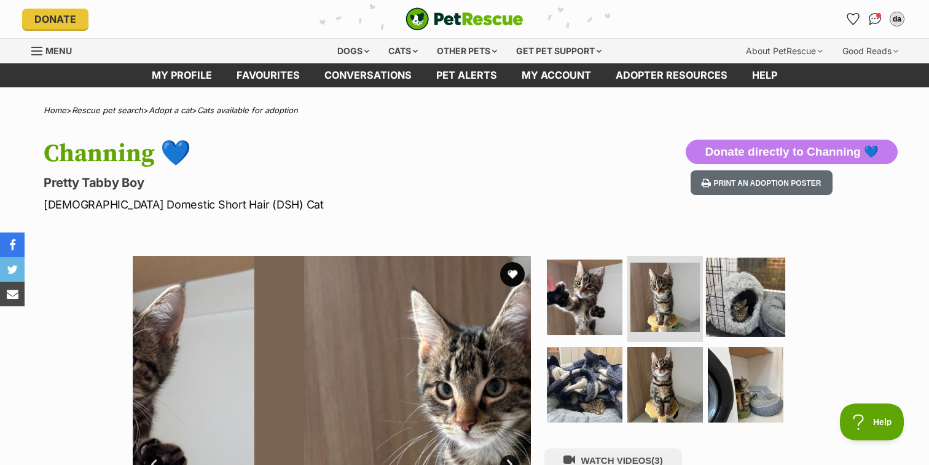
click at [748, 313] on img at bounding box center [745, 296] width 79 height 79
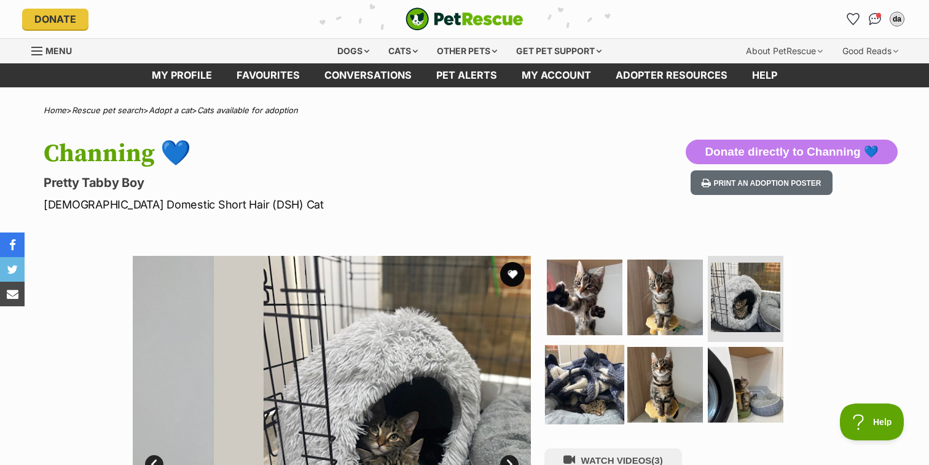
click at [602, 383] on img at bounding box center [584, 383] width 79 height 79
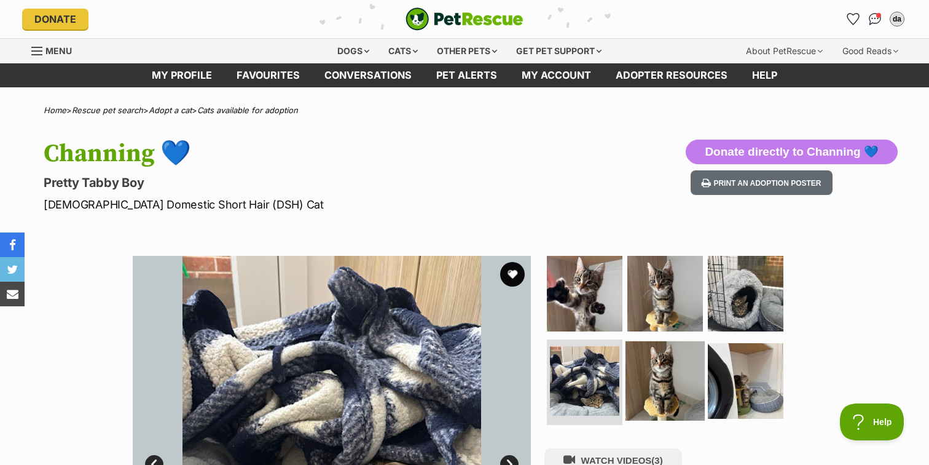
click at [661, 383] on img at bounding box center [664, 379] width 79 height 79
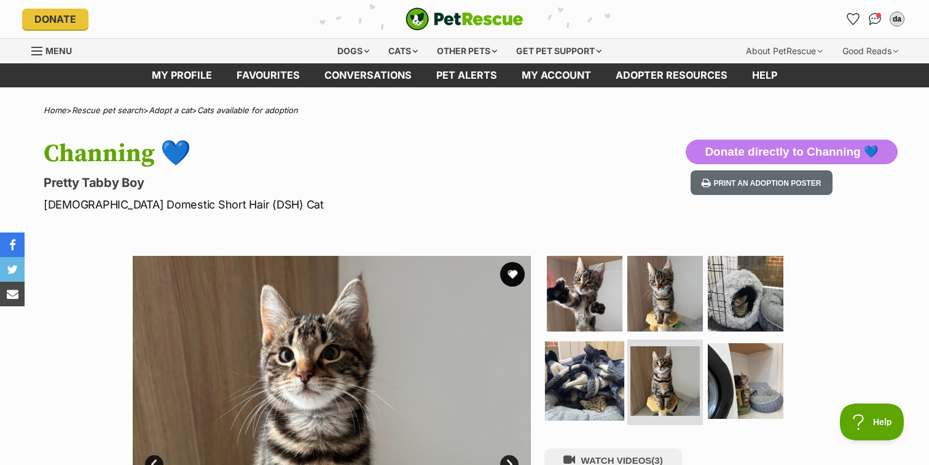
click at [569, 353] on img at bounding box center [584, 379] width 79 height 79
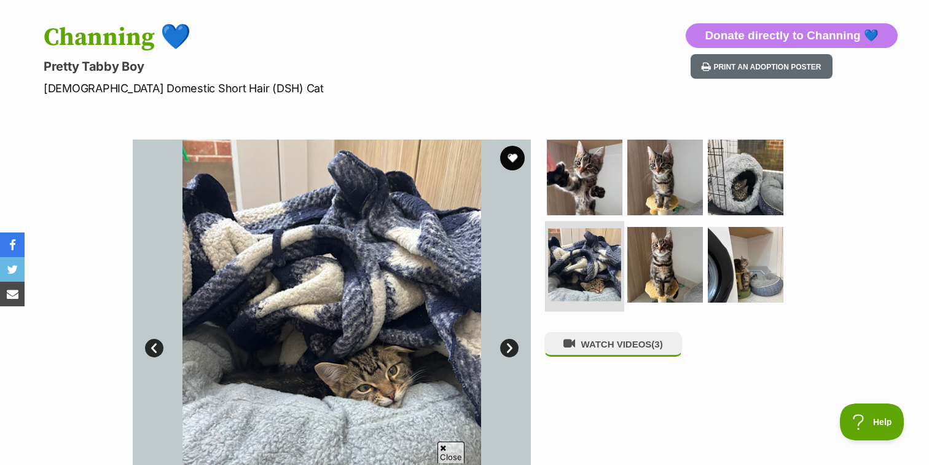
scroll to position [118, 0]
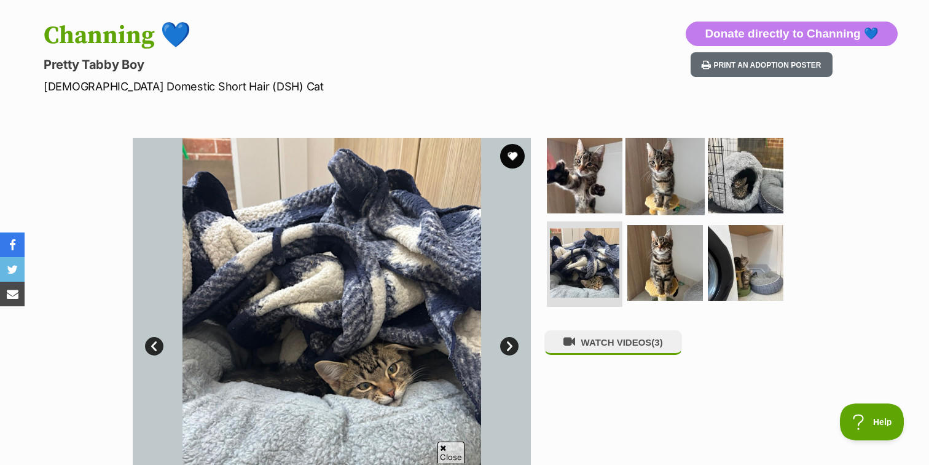
click at [686, 210] on img at bounding box center [664, 175] width 79 height 79
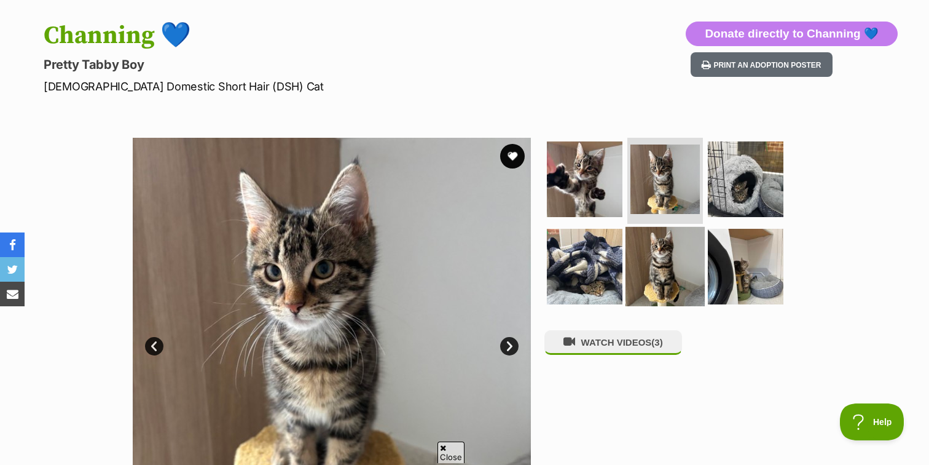
click at [651, 270] on img at bounding box center [664, 265] width 79 height 79
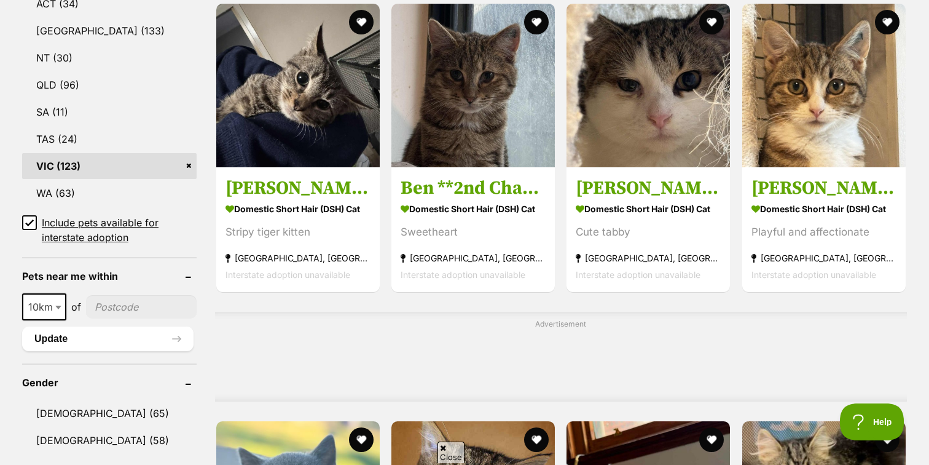
scroll to position [694, 0]
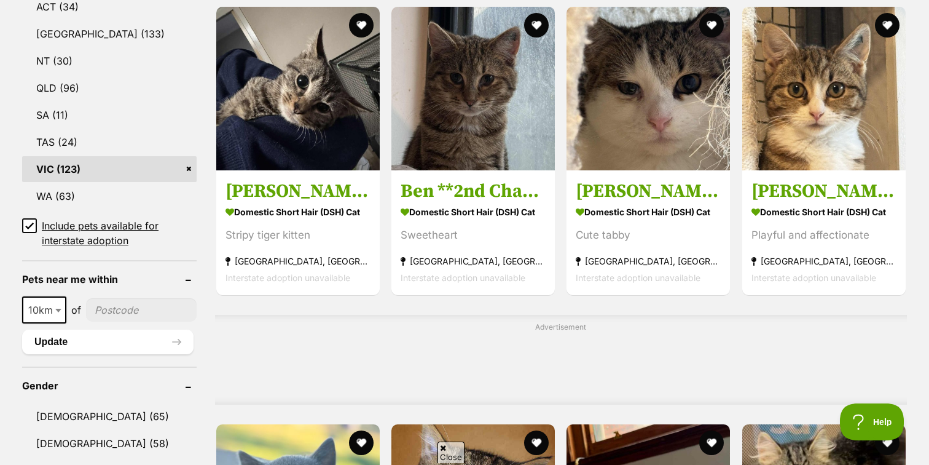
drag, startPoint x: 788, startPoint y: 204, endPoint x: 772, endPoint y: 1, distance: 204.0
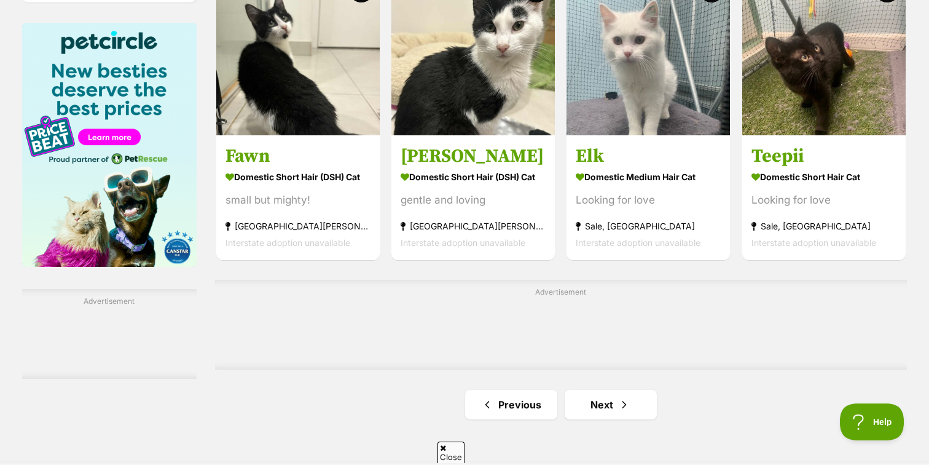
scroll to position [1877, 0]
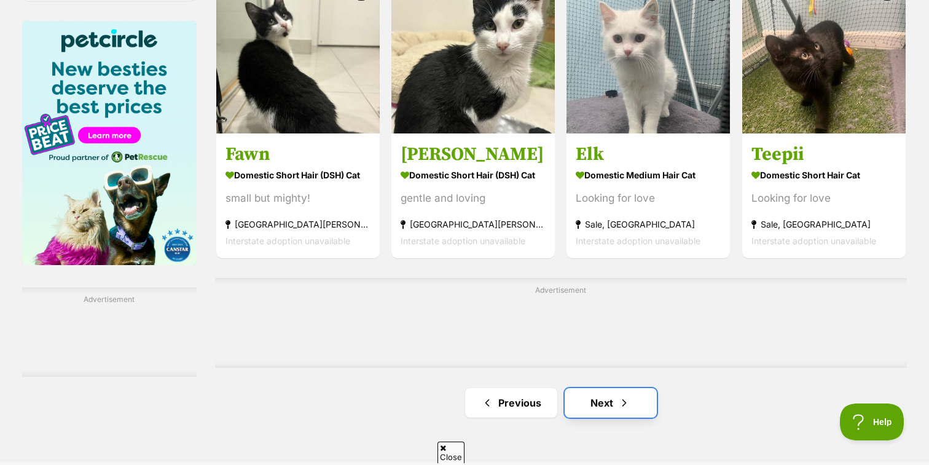
click at [600, 412] on link "Next" at bounding box center [611, 402] width 92 height 29
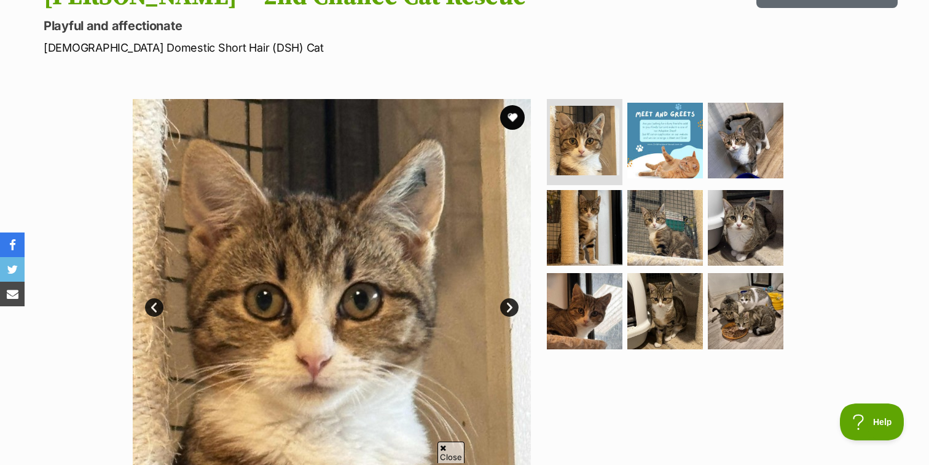
scroll to position [256, 0]
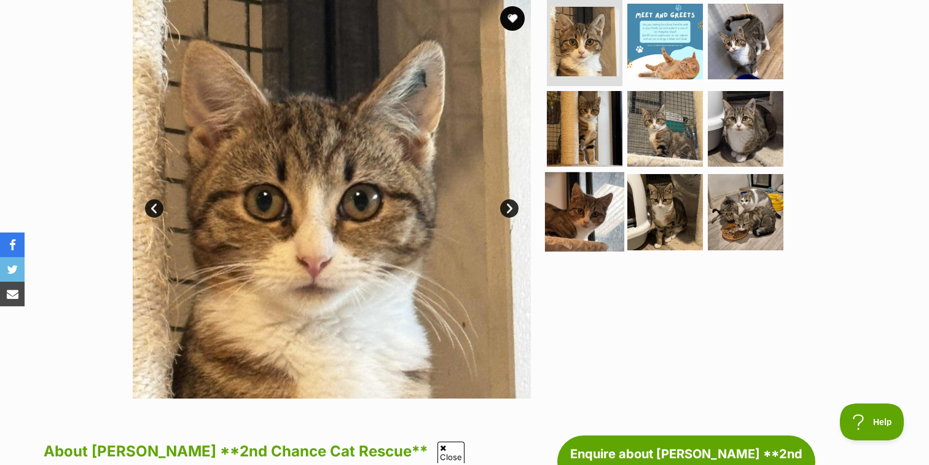
click at [588, 192] on img at bounding box center [584, 211] width 79 height 79
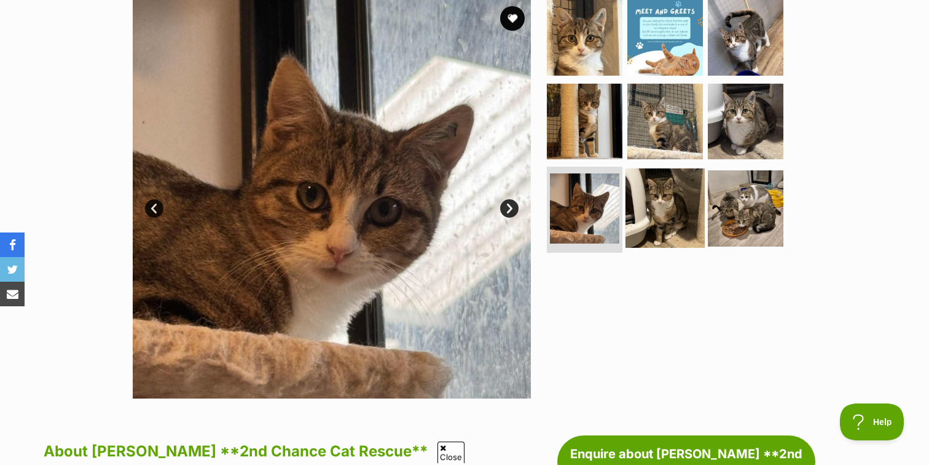
click at [658, 201] on img at bounding box center [664, 207] width 79 height 79
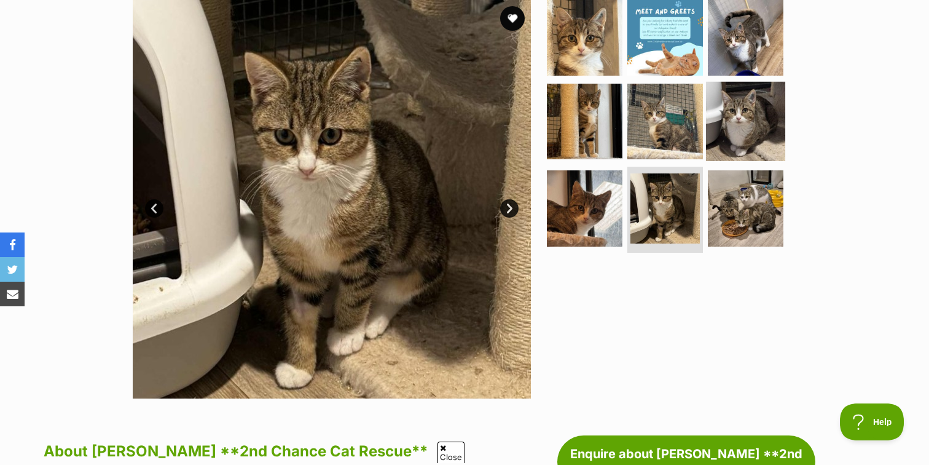
click at [727, 129] on img at bounding box center [745, 120] width 79 height 79
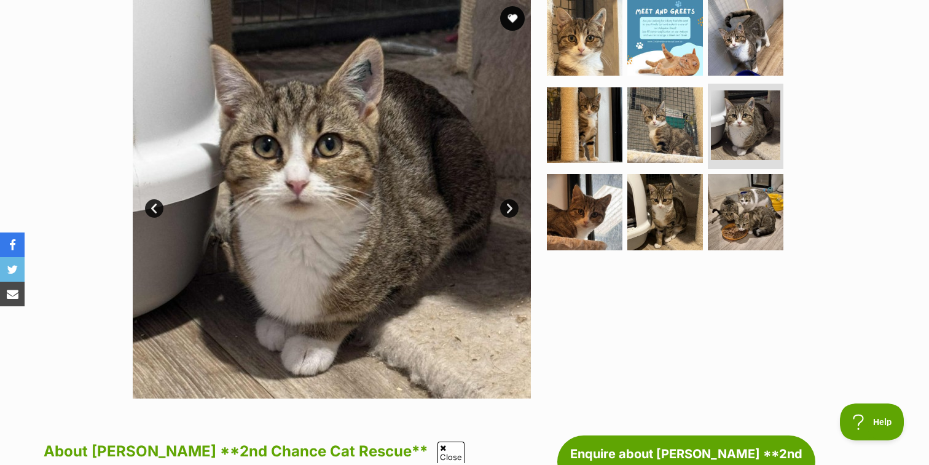
click at [646, 302] on div at bounding box center [670, 199] width 252 height 398
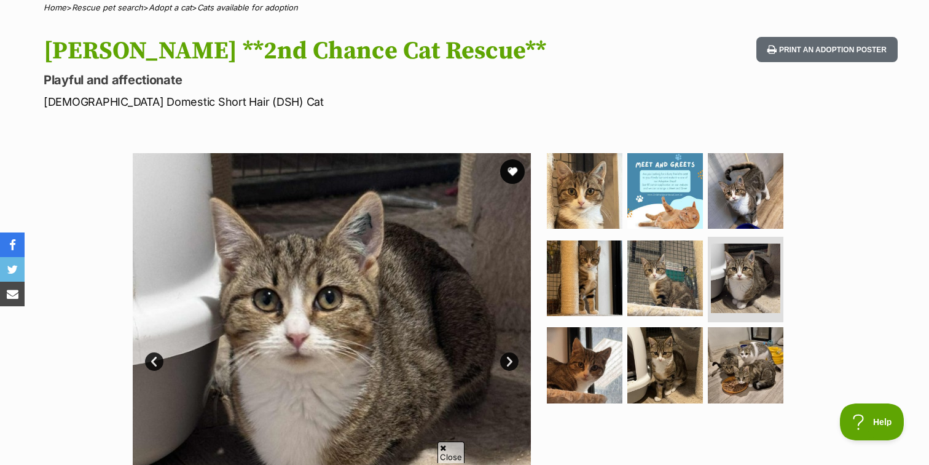
scroll to position [103, 0]
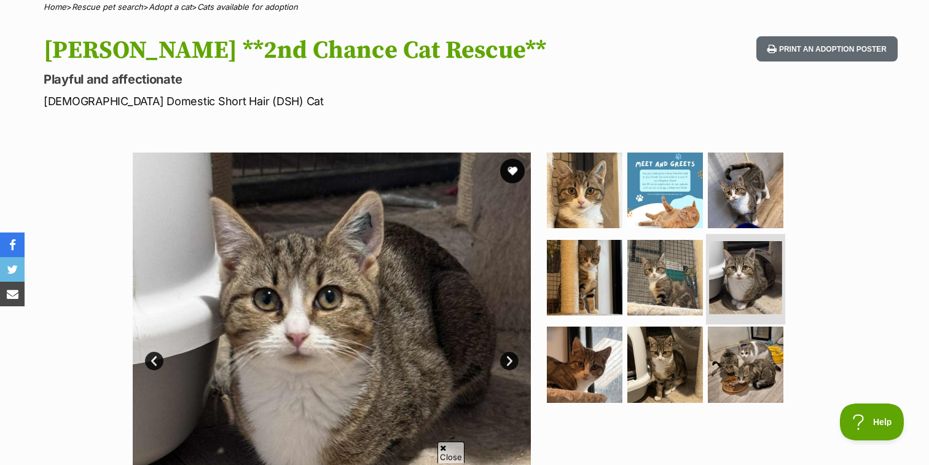
click at [753, 286] on img at bounding box center [745, 277] width 73 height 73
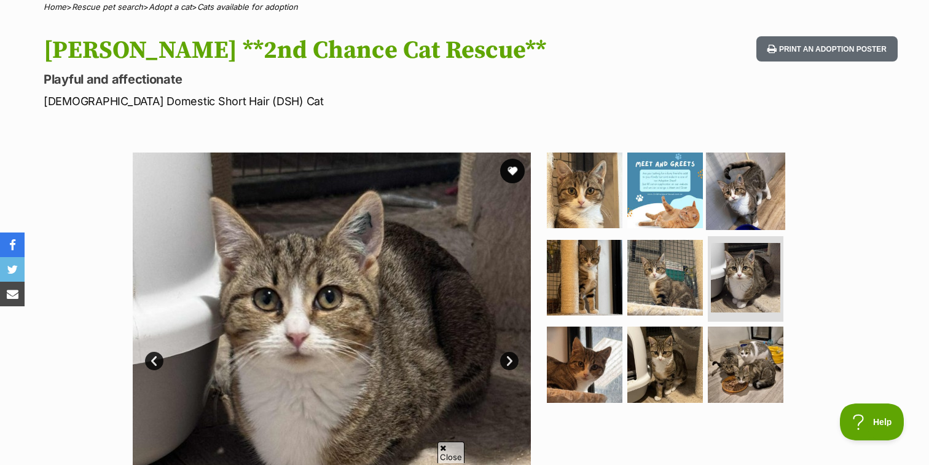
click at [765, 168] on img at bounding box center [745, 190] width 79 height 79
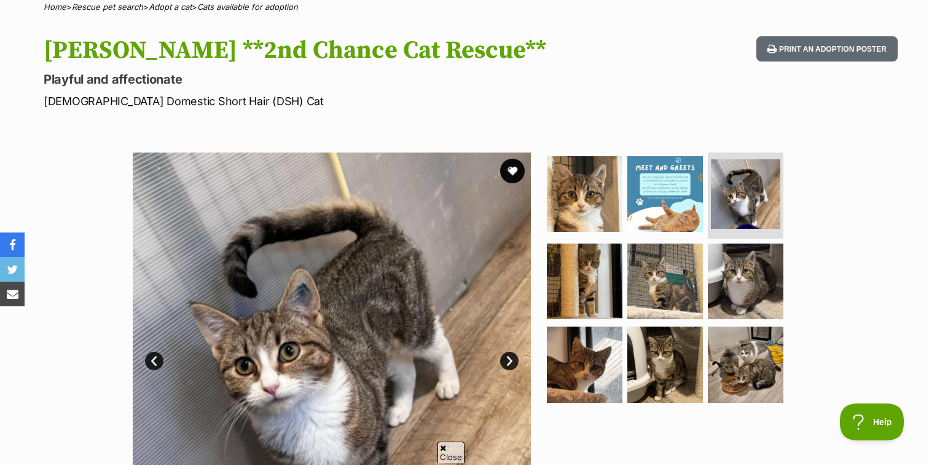
click at [553, 417] on div at bounding box center [670, 351] width 252 height 398
click at [591, 186] on img at bounding box center [584, 193] width 79 height 79
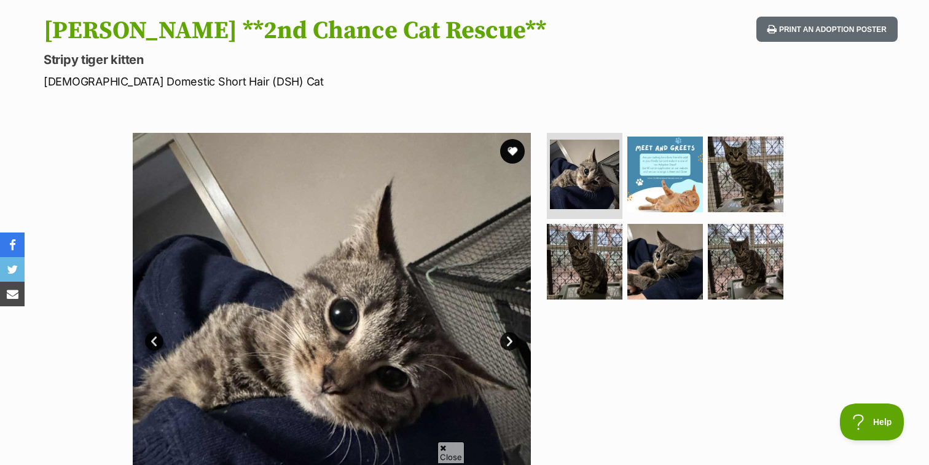
scroll to position [130, 0]
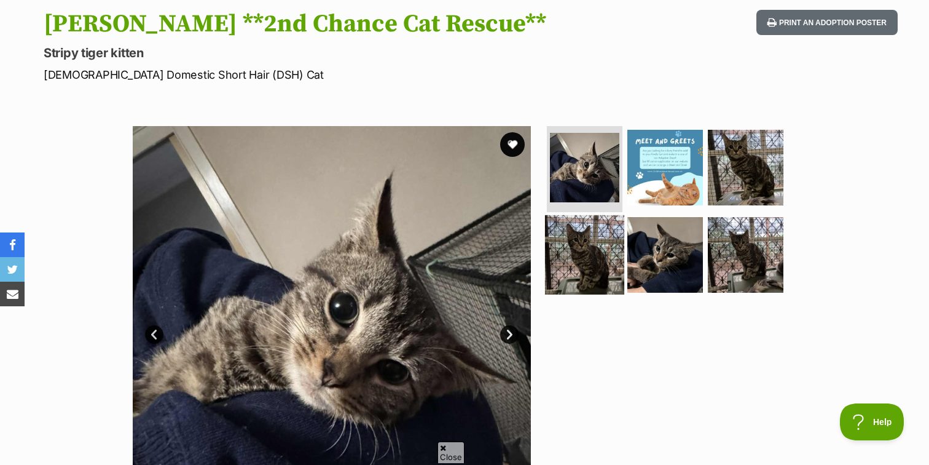
click at [578, 254] on img at bounding box center [584, 253] width 79 height 79
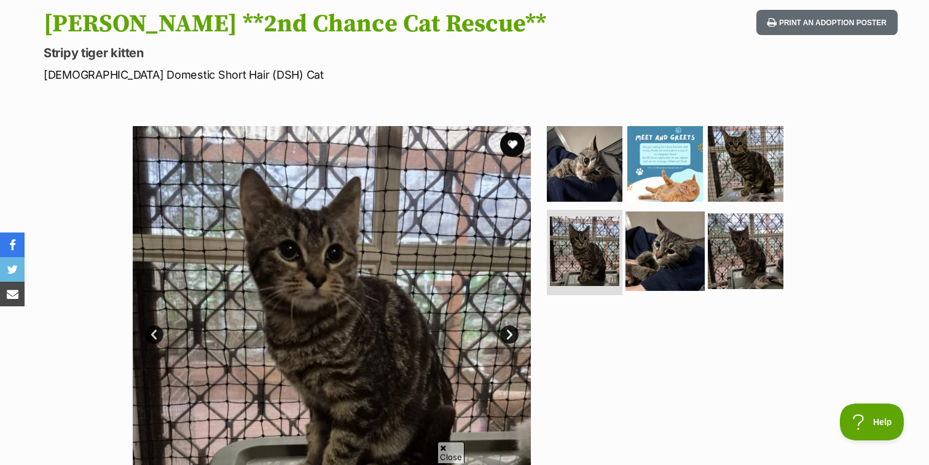
click at [668, 269] on img at bounding box center [664, 250] width 79 height 79
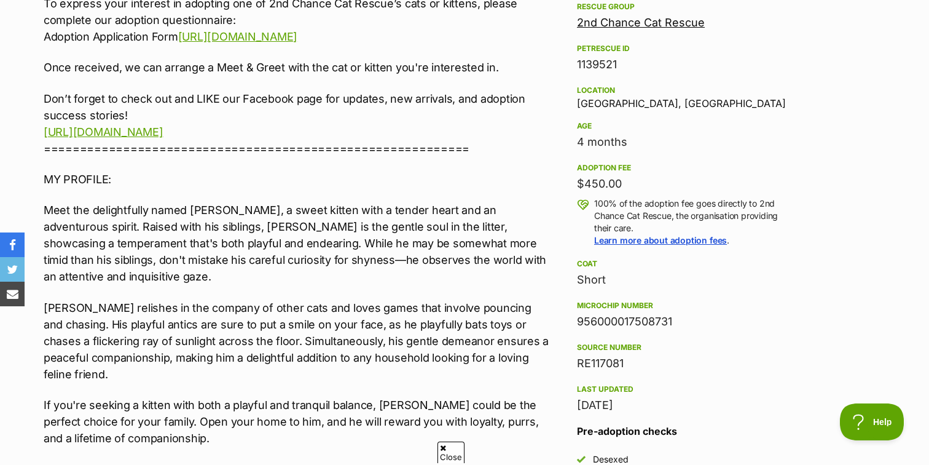
scroll to position [757, 0]
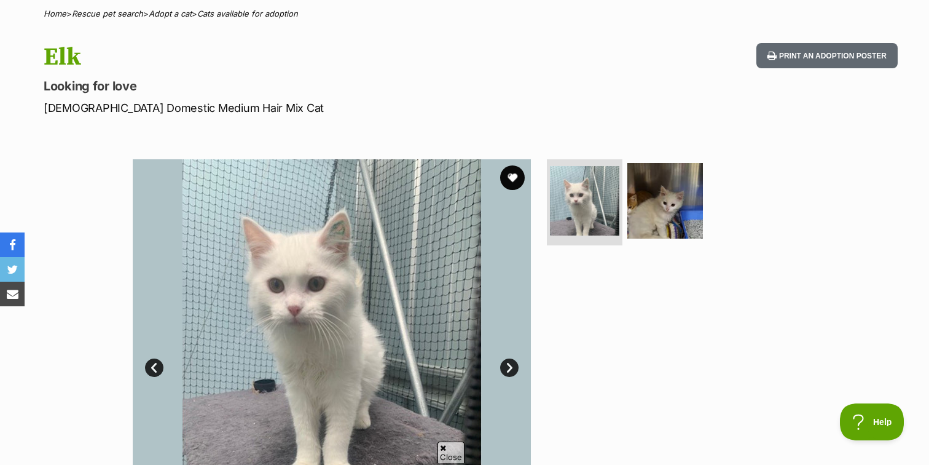
scroll to position [101, 0]
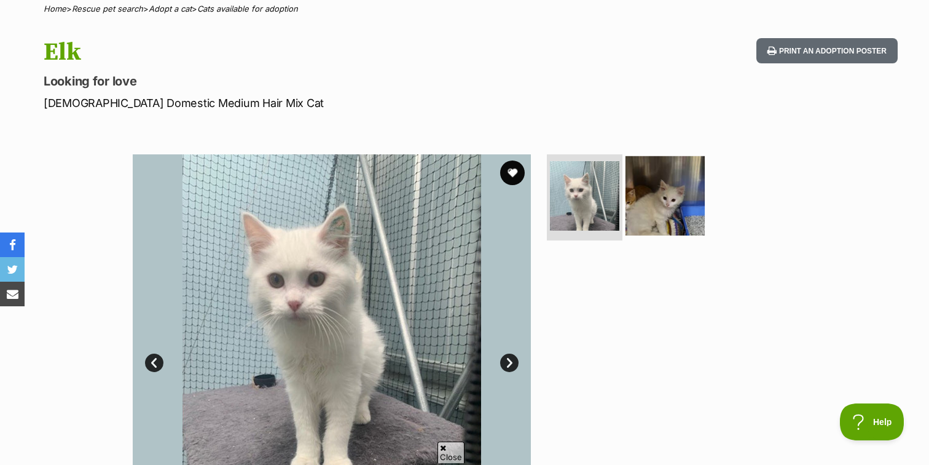
click at [661, 204] on img at bounding box center [664, 195] width 79 height 79
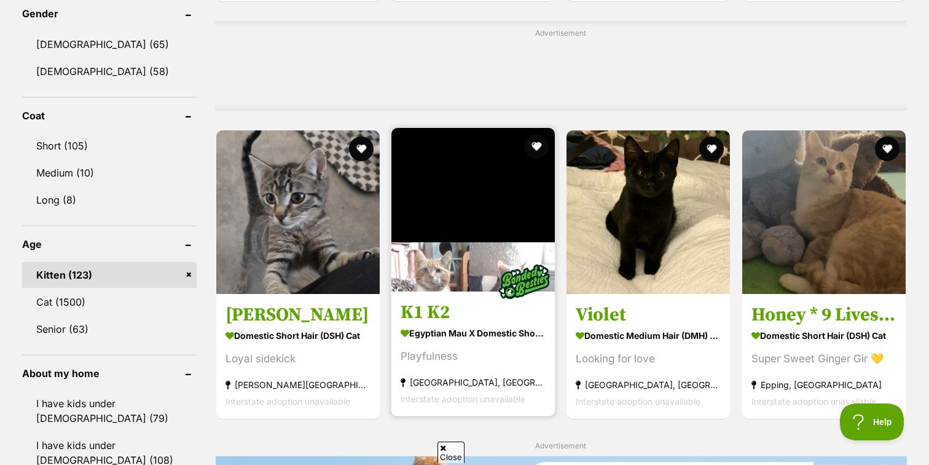
scroll to position [1075, 0]
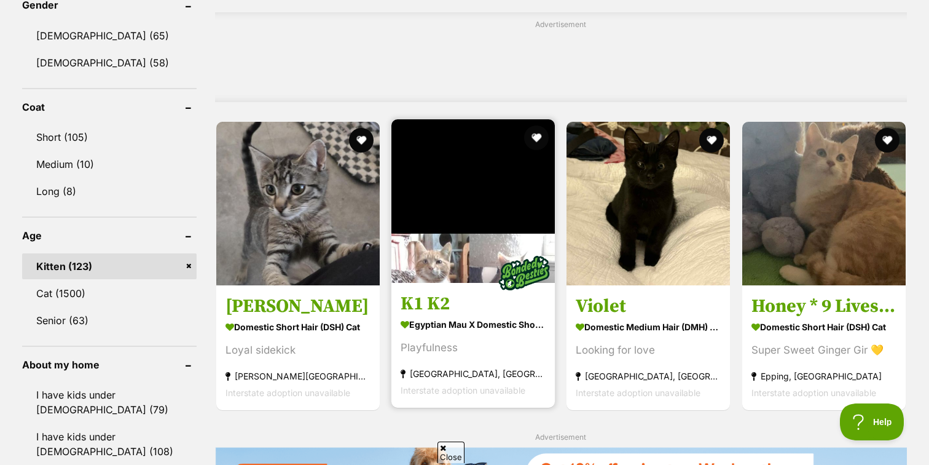
click at [549, 343] on link "K1 K2 Egyptian Mau x Domestic Short Hair (DSH) Cat Playfulness [GEOGRAPHIC_DATA…" at bounding box center [472, 345] width 163 height 125
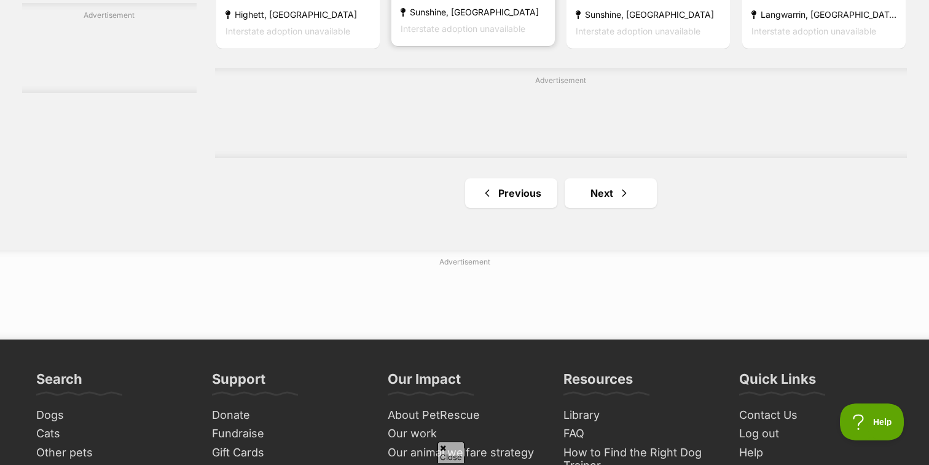
scroll to position [2167, 0]
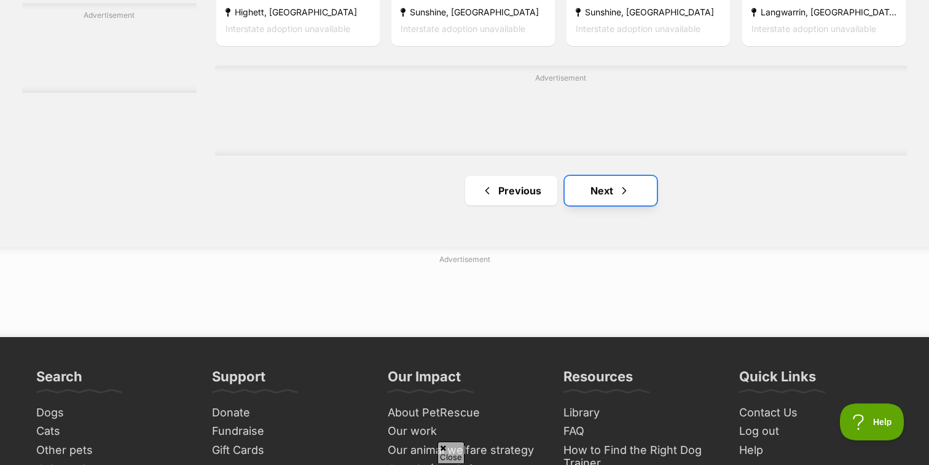
click at [606, 194] on link "Next" at bounding box center [611, 190] width 92 height 29
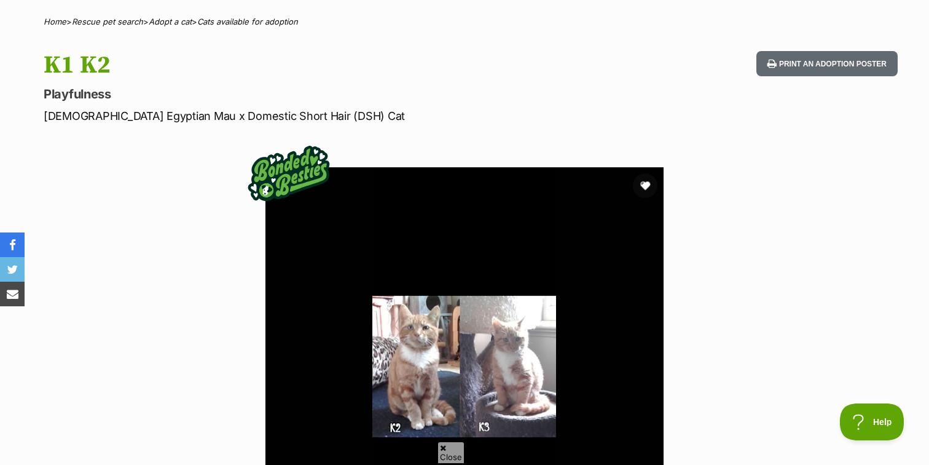
scroll to position [90, 0]
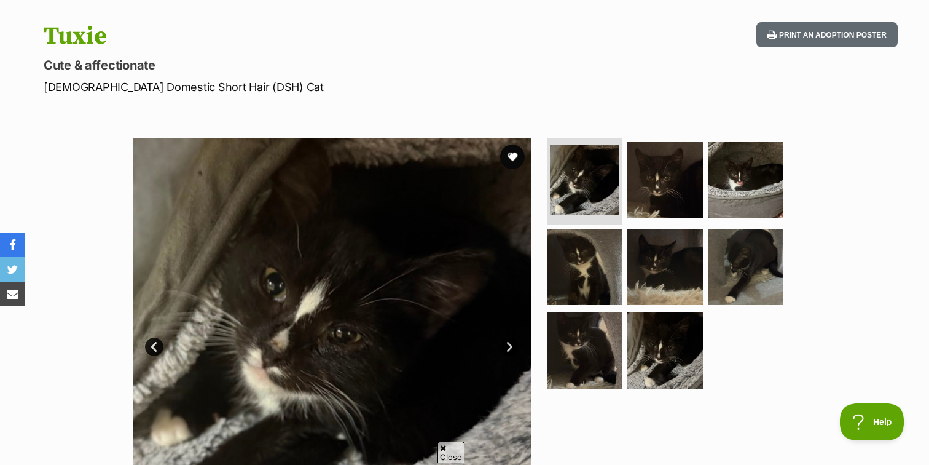
scroll to position [119, 0]
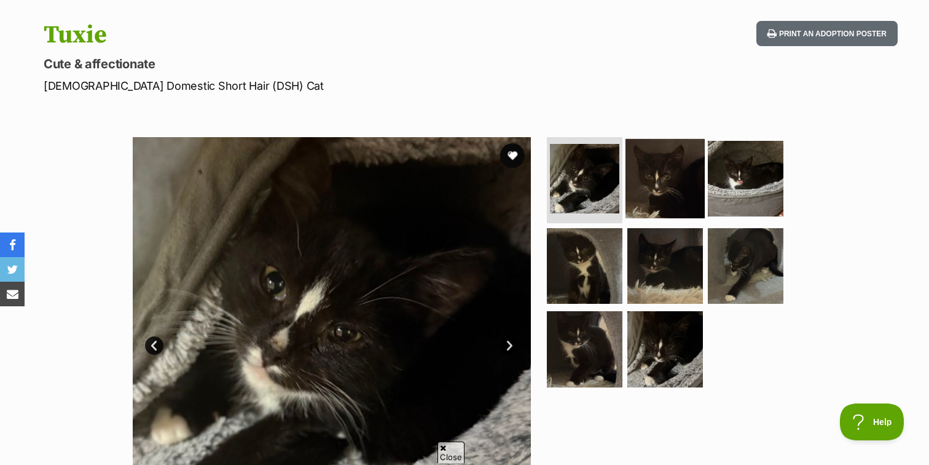
click at [662, 174] on img at bounding box center [664, 178] width 79 height 79
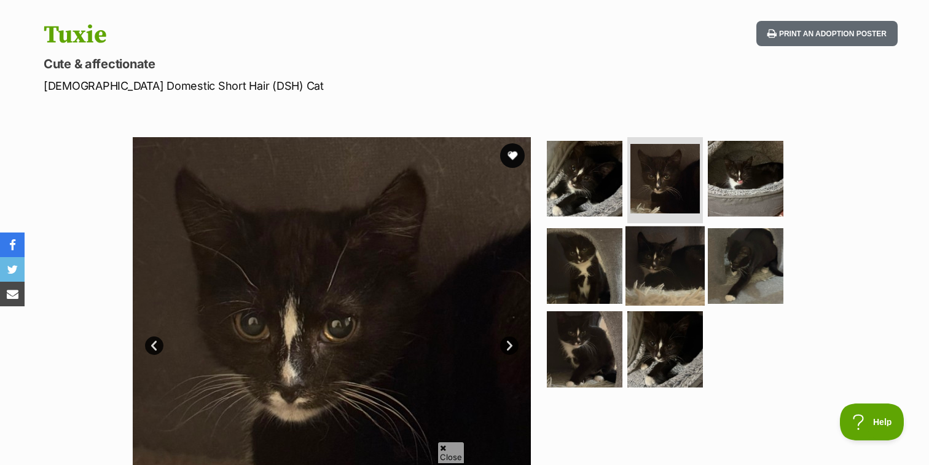
click at [634, 285] on img at bounding box center [664, 264] width 79 height 79
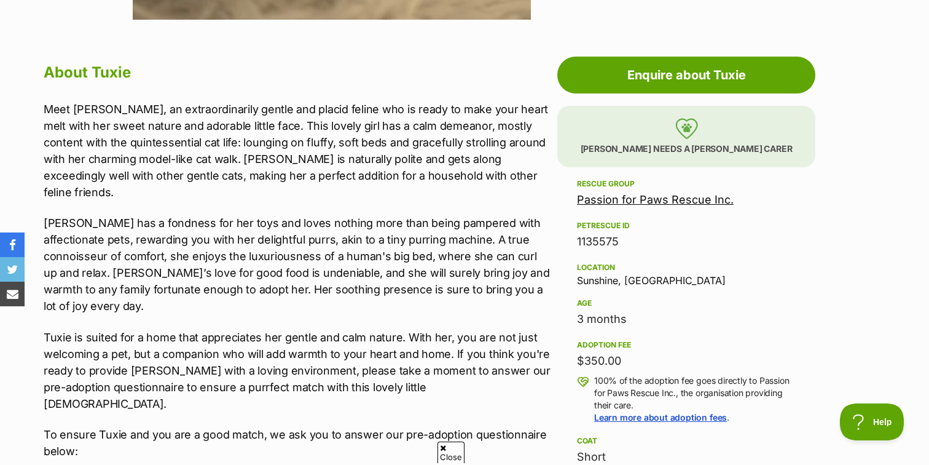
scroll to position [635, 0]
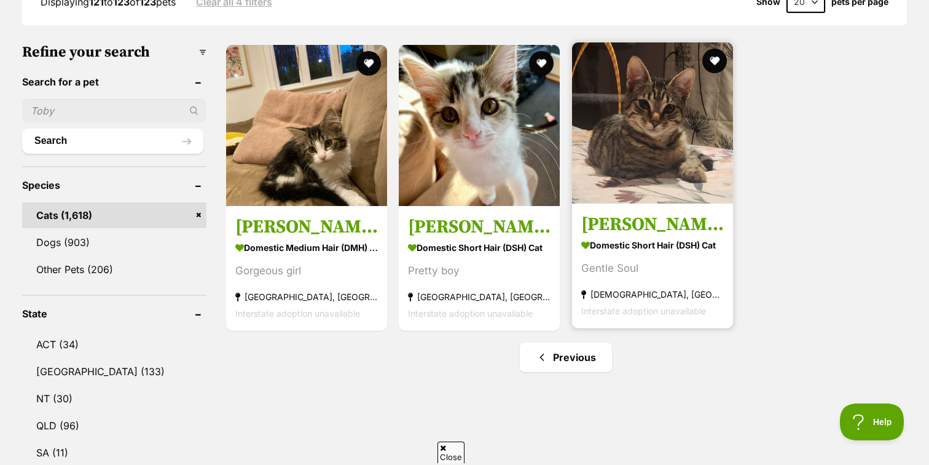
scroll to position [372, 0]
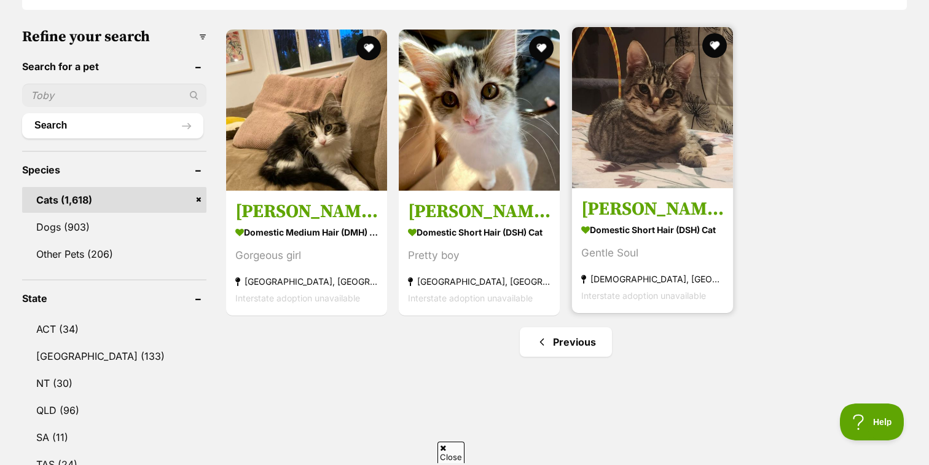
click at [641, 170] on img at bounding box center [652, 107] width 161 height 161
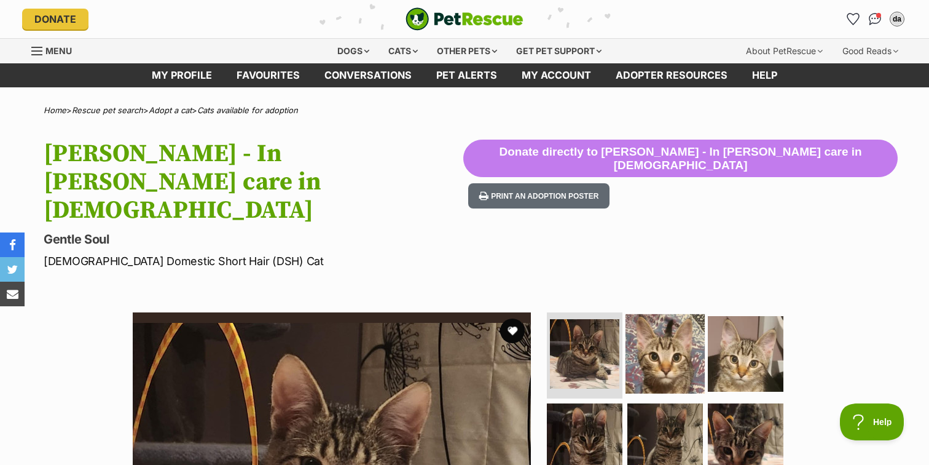
click at [657, 314] on img at bounding box center [664, 353] width 79 height 79
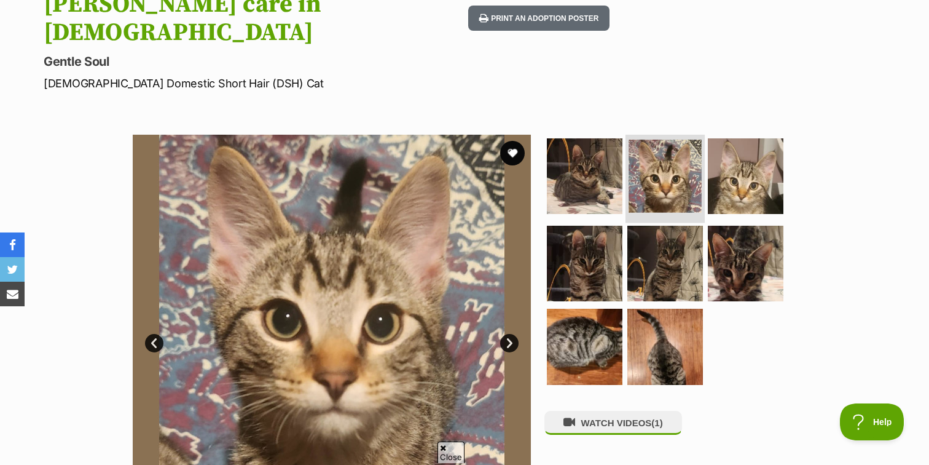
scroll to position [191, 0]
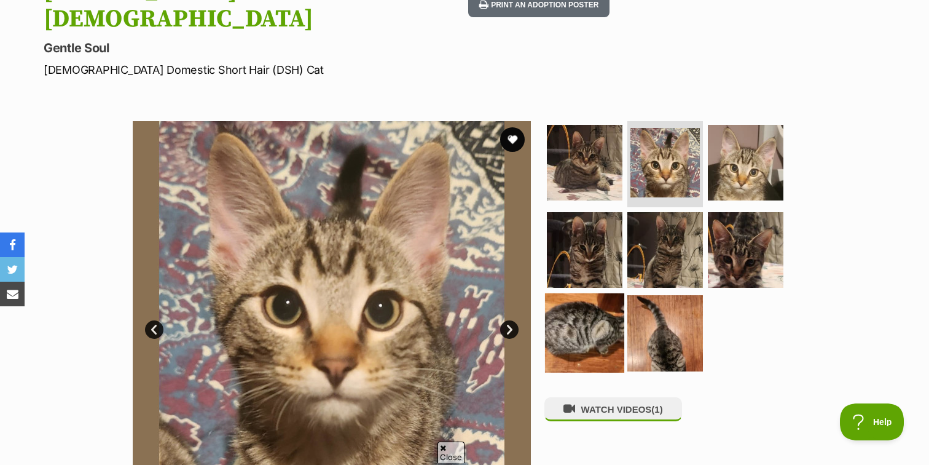
click at [607, 293] on img at bounding box center [584, 332] width 79 height 79
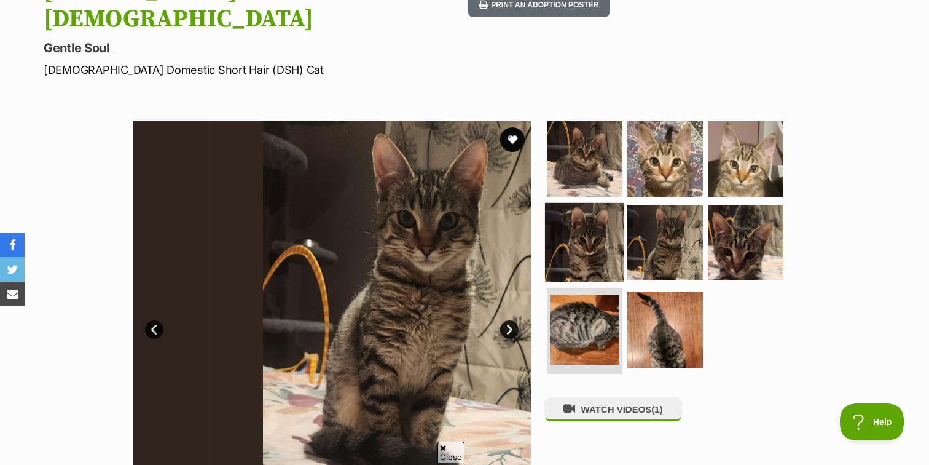
click at [606, 202] on img at bounding box center [584, 241] width 79 height 79
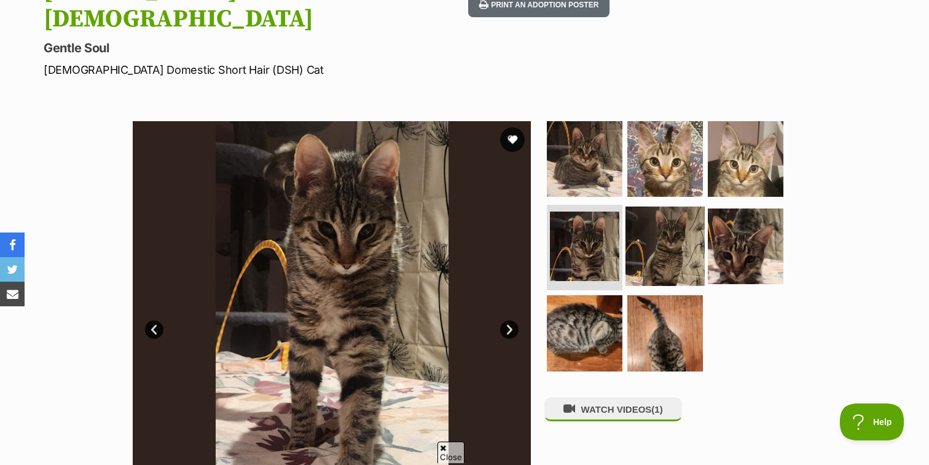
click at [652, 206] on img at bounding box center [664, 245] width 79 height 79
